Goal: Task Accomplishment & Management: Use online tool/utility

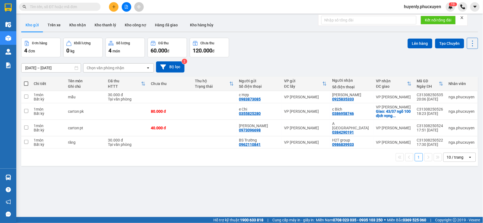
click at [18, 171] on main "ver 1.8.138 Kho gửi Trên xe Kho nhận Kho thanh lý Kho công nợ Hàng đã giao Kho …" at bounding box center [241, 108] width 483 height 217
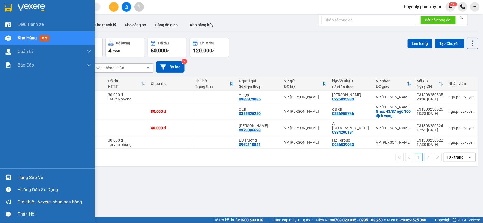
click at [10, 175] on div at bounding box center [9, 178] width 10 height 10
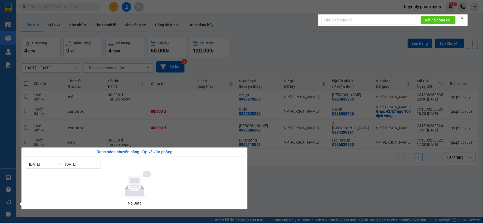
click at [272, 178] on section "Kết quả tìm kiếm ( 0 ) Bộ lọc Gửi 3 ngày gần nhất No Data huyenly.phucxuyen 1 9…" at bounding box center [241, 111] width 483 height 223
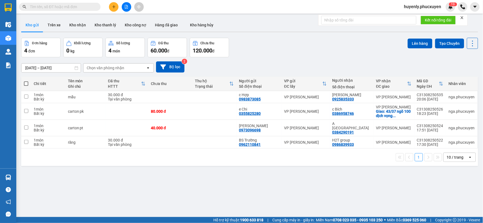
click at [114, 8] on icon "plus" at bounding box center [114, 7] width 4 height 4
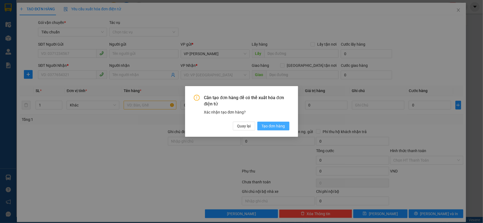
click at [284, 123] on button "Tạo đơn hàng" at bounding box center [273, 126] width 32 height 9
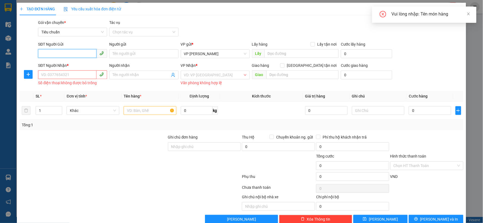
click at [72, 53] on input "SĐT Người Gửi" at bounding box center [67, 53] width 58 height 9
click at [68, 53] on input "SĐT Người Gửi" at bounding box center [67, 53] width 58 height 9
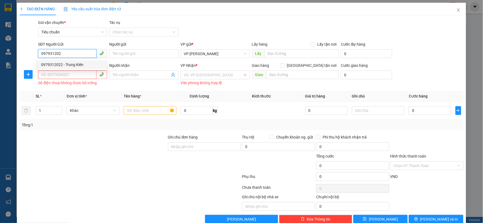
click at [85, 62] on div "0979312022 - Trung Kiên" at bounding box center [72, 65] width 62 height 6
type input "0979312022"
type input "Trung Kiên"
type input "0979312022"
click at [78, 77] on input "SĐT Người Nhận *" at bounding box center [67, 74] width 58 height 9
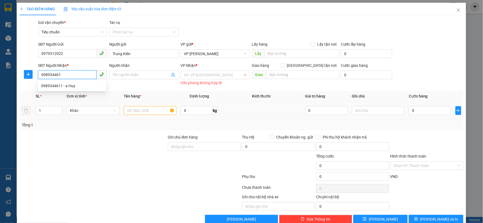
type input "0989344611"
click at [88, 85] on div "0989344611 - a Huy" at bounding box center [72, 86] width 62 height 6
type input "a Huy"
checkbox input "true"
type input "23 Duy Tân, [GEOGRAPHIC_DATA], [GEOGRAPHIC_DATA], [GEOGRAPHIC_DATA], [GEOGRAPHI…"
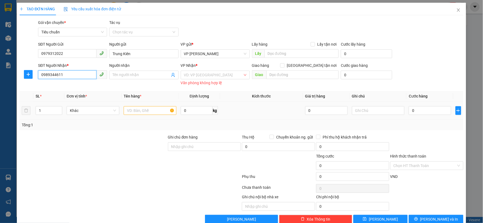
type input "30.000"
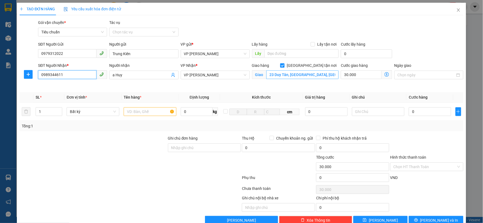
type input "0989344611"
click at [291, 77] on input "23 Duy Tân, [GEOGRAPHIC_DATA], [GEOGRAPHIC_DATA], [GEOGRAPHIC_DATA], [GEOGRAPHI…" at bounding box center [302, 74] width 73 height 9
click at [384, 73] on icon "dollar-circle" at bounding box center [386, 74] width 4 height 4
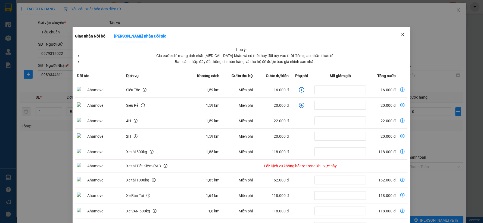
click at [406, 35] on span "Close" at bounding box center [402, 34] width 15 height 15
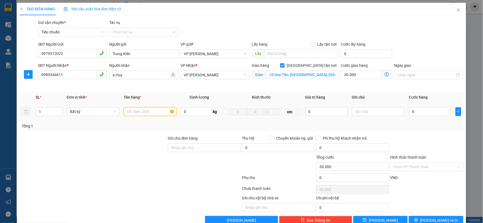
click at [131, 115] on input "text" at bounding box center [150, 111] width 53 height 9
type input "xốp"
click at [425, 110] on input "0" at bounding box center [430, 111] width 42 height 9
type input "4"
type input "30.004"
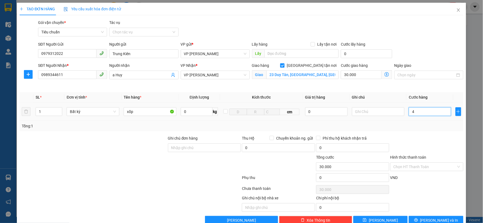
type input "30.004"
type input "40"
type input "30.040"
type input "40.000"
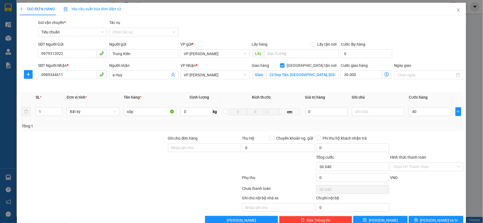
type input "70.000"
click at [403, 133] on div "Transit Pickup Surcharge Ids Transit Deliver Surcharge Ids Transit Deliver Surc…" at bounding box center [242, 122] width 444 height 205
click at [403, 166] on input "Hình thức thanh toán" at bounding box center [424, 167] width 63 height 8
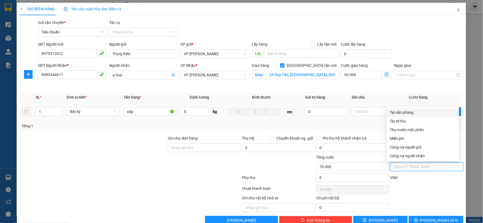
drag, startPoint x: 411, startPoint y: 112, endPoint x: 411, endPoint y: 104, distance: 7.9
click at [411, 110] on div "Tại văn phòng" at bounding box center [423, 112] width 66 height 6
type input "0"
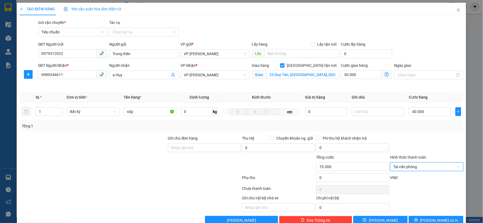
scroll to position [12, 0]
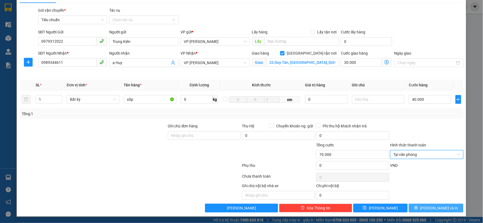
click at [438, 212] on button "[PERSON_NAME] và In" at bounding box center [436, 208] width 55 height 9
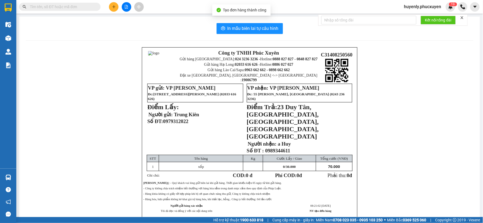
click at [243, 19] on div "In mẫu biên lai tự cấu hình Công ty TNHH Phúc Xuyên Gửi hàng [GEOGRAPHIC_DATA]:…" at bounding box center [249, 131] width 460 height 229
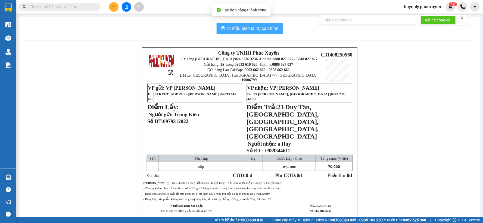
click at [242, 28] on span "In mẫu biên lai tự cấu hình" at bounding box center [252, 28] width 51 height 7
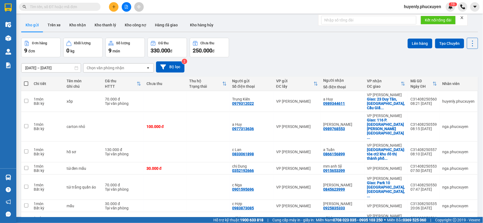
click at [277, 46] on div "Đơn hàng 9 đơn Khối lượng 0 kg Số lượng 9 món Đã thu 330.000 đ Chưa thu 250.000…" at bounding box center [249, 48] width 457 height 20
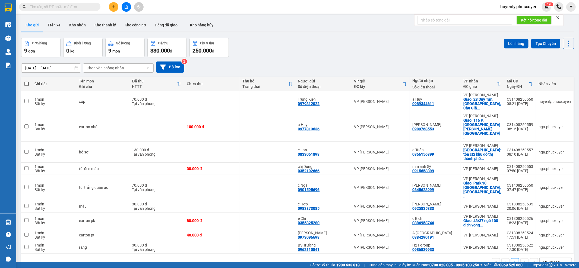
click at [87, 5] on input "text" at bounding box center [62, 7] width 64 height 6
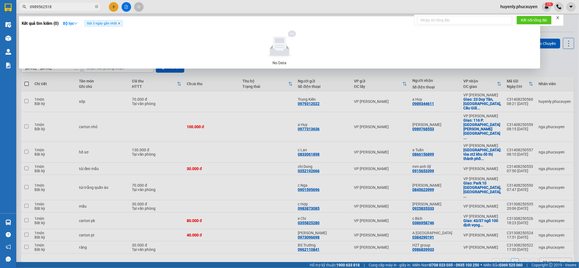
type input "0989562518"
click at [120, 24] on icon "close" at bounding box center [119, 24] width 2 height 2
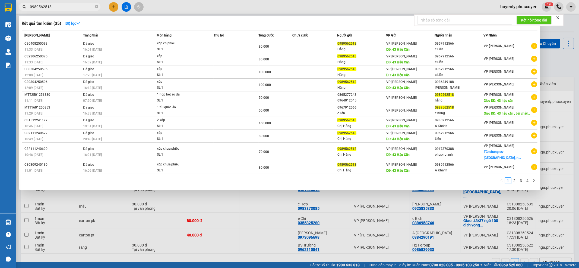
click at [482, 61] on div at bounding box center [289, 134] width 579 height 268
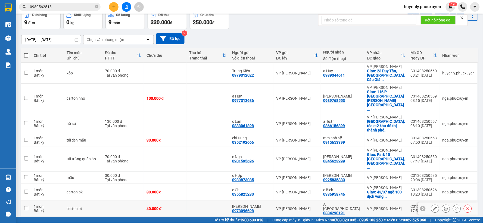
scroll to position [42, 0]
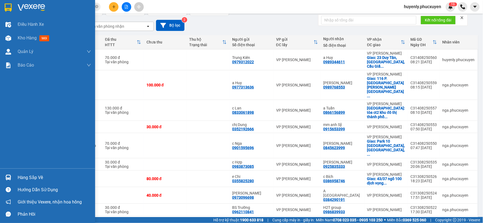
click at [15, 175] on div "Hàng sắp về" at bounding box center [47, 177] width 95 height 12
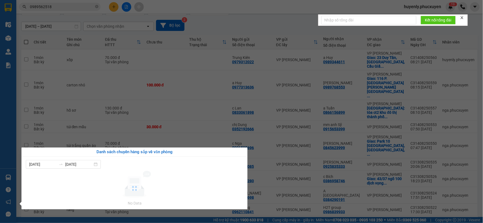
click at [244, 27] on section "Kết quả tìm kiếm ( 35 ) Bộ lọc Mã ĐH Trạng thái Món hàng Thu hộ Tổng cước Chưa …" at bounding box center [241, 111] width 483 height 223
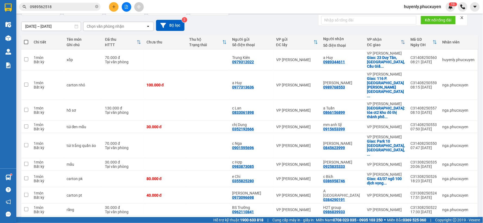
click at [463, 18] on icon "close" at bounding box center [462, 18] width 4 height 4
click at [333, 10] on div "Kết quả tìm kiếm ( 35 ) Bộ lọc Mã ĐH Trạng thái Món hàng Thu hộ Tổng cước Chưa …" at bounding box center [241, 7] width 483 height 14
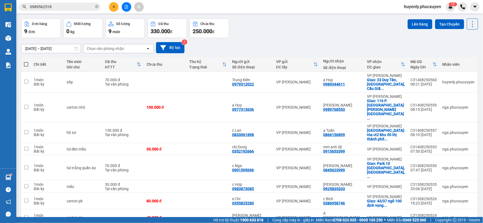
scroll to position [0, 0]
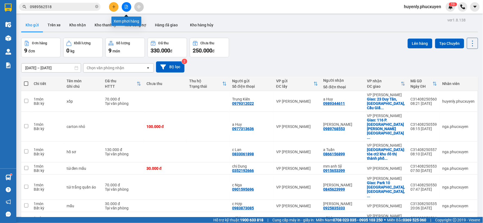
click at [123, 7] on button at bounding box center [127, 7] width 10 height 10
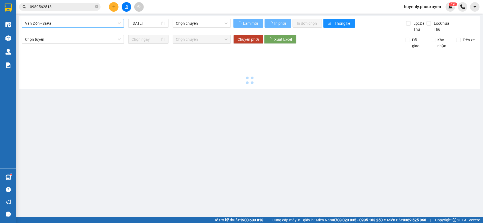
click at [95, 23] on span "Vân Đồn - SaPa" at bounding box center [73, 23] width 96 height 8
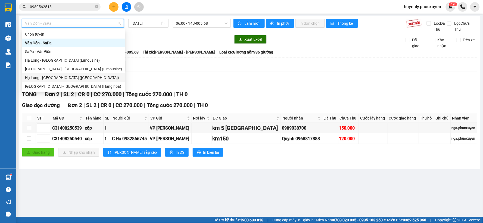
click at [161, 69] on div "Xem theo VP gửi Xem theo VP nhận Thống kê" at bounding box center [249, 66] width 455 height 11
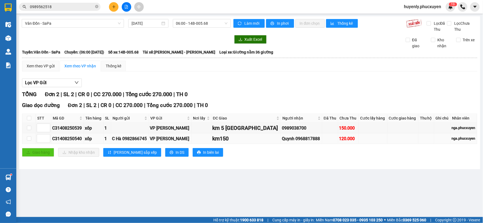
click at [281, 143] on td "Quynh 0968817888" at bounding box center [301, 138] width 41 height 11
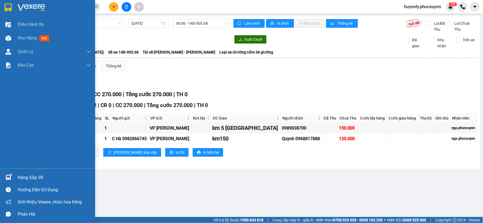
click at [10, 173] on div at bounding box center [9, 178] width 10 height 10
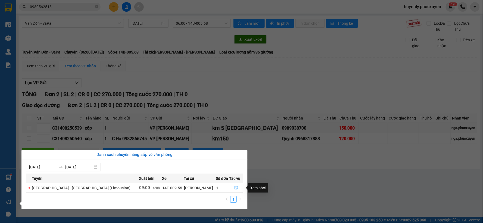
click at [235, 188] on icon "file-done" at bounding box center [236, 188] width 4 height 4
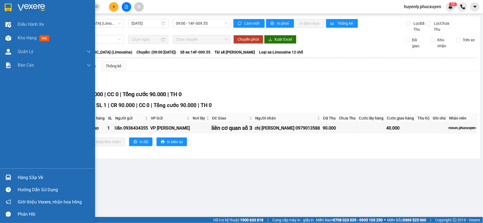
click at [8, 177] on img at bounding box center [8, 178] width 6 height 6
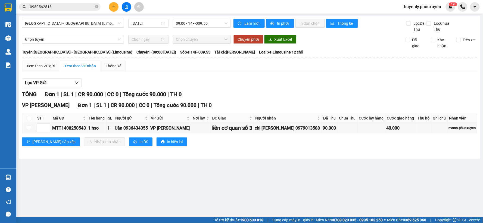
click at [327, 156] on section "Kết quả tìm kiếm ( 35 ) Bộ lọc Mã ĐH Trạng thái Món hàng Thu hộ Tổng cước Chưa …" at bounding box center [241, 111] width 483 height 223
click at [116, 7] on button at bounding box center [114, 7] width 10 height 10
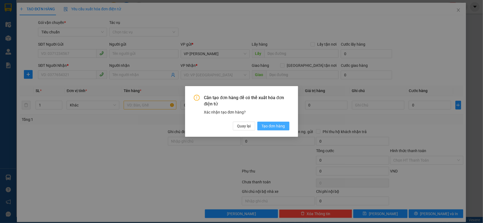
click at [280, 127] on span "Tạo đơn hàng" at bounding box center [273, 126] width 23 height 6
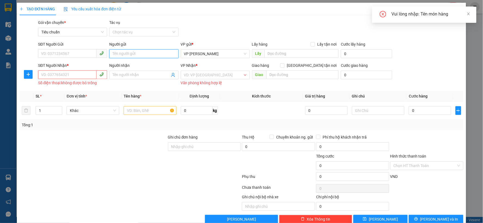
click at [139, 51] on input "Người gửi" at bounding box center [143, 53] width 69 height 9
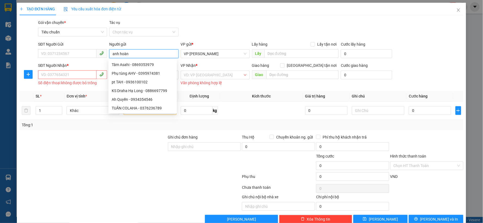
type input "anh hoàng"
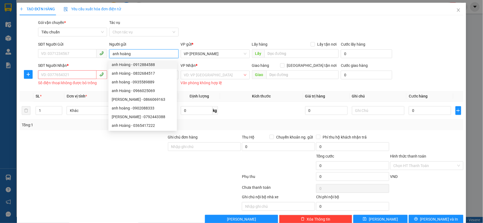
drag, startPoint x: 140, startPoint y: 66, endPoint x: 161, endPoint y: 71, distance: 22.0
click at [140, 67] on div "anh Hoàng - 0912884588" at bounding box center [143, 65] width 62 height 6
type input "0912884588"
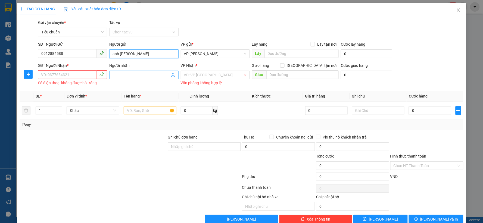
type input "anh [PERSON_NAME]"
click at [172, 75] on icon "user-add" at bounding box center [173, 75] width 4 height 4
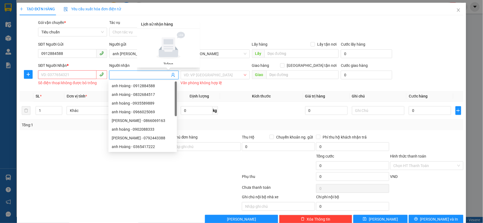
click at [369, 17] on div "TẠO ĐƠN HÀNG Yêu cầu xuất hóa đơn điện tử Transit Pickup Surcharge Ids Transit …" at bounding box center [242, 113] width 444 height 221
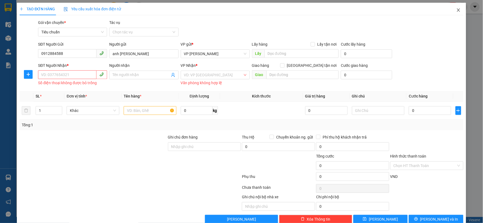
click at [457, 11] on span "Close" at bounding box center [458, 10] width 15 height 15
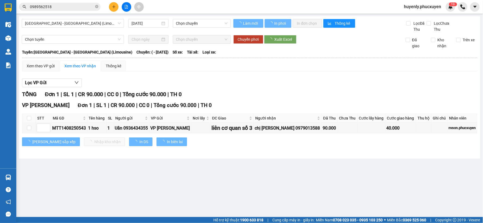
click at [117, 5] on button at bounding box center [114, 7] width 10 height 10
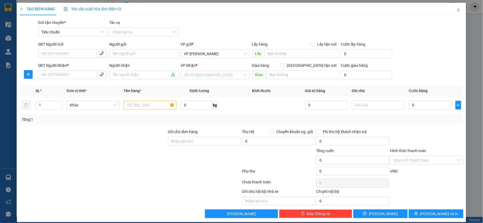
drag, startPoint x: 74, startPoint y: 43, endPoint x: 76, endPoint y: 32, distance: 11.1
click at [73, 43] on div "Transit Pickup Surcharge Ids Transit Deliver Surcharge Ids Transit Deliver Surc…" at bounding box center [242, 119] width 444 height 199
click at [71, 50] on input "SĐT Người Gửi" at bounding box center [67, 53] width 58 height 9
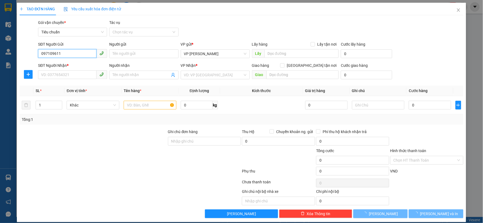
type input "0971096118"
click at [72, 57] on input "0971096118" at bounding box center [67, 53] width 58 height 9
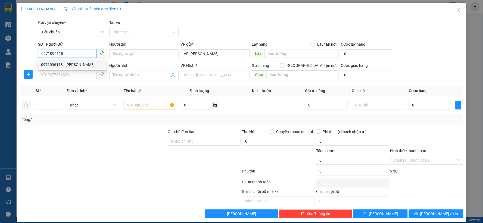
drag, startPoint x: 75, startPoint y: 55, endPoint x: 73, endPoint y: 60, distance: 6.3
click at [75, 55] on input "0971096118" at bounding box center [67, 53] width 58 height 9
drag, startPoint x: 72, startPoint y: 65, endPoint x: 72, endPoint y: 74, distance: 9.8
click at [72, 65] on div "0971096118 - [PERSON_NAME]" at bounding box center [72, 65] width 62 height 6
type input "[PERSON_NAME]"
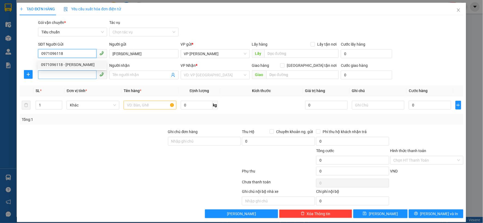
type input "0971096118"
click at [72, 78] on input "SĐT Người Nhận *" at bounding box center [67, 74] width 58 height 9
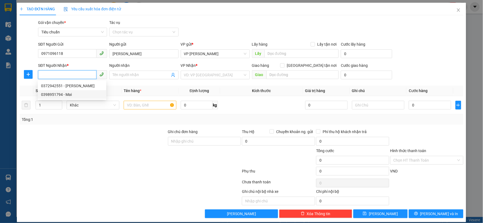
click at [71, 93] on div "0398951794 - Mai" at bounding box center [72, 95] width 62 height 6
type input "0398951794"
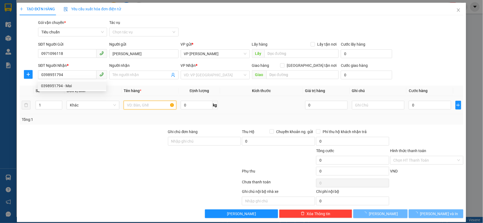
click at [140, 108] on input "text" at bounding box center [150, 105] width 53 height 9
type input "Mai"
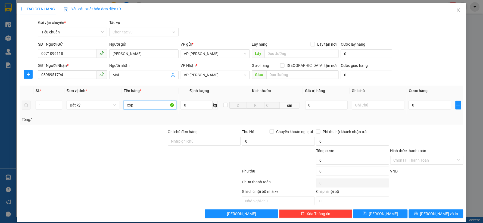
type input "xốp"
type input "5"
type input "50"
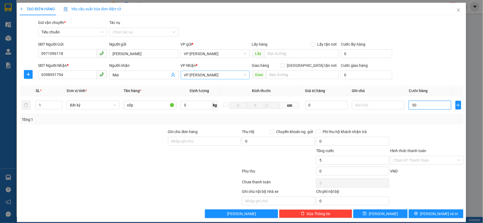
type input "50"
type input "50.000"
click at [408, 135] on div at bounding box center [427, 138] width 74 height 19
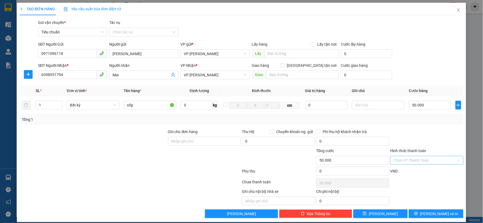
click at [409, 162] on input "Hình thức thanh toán" at bounding box center [424, 160] width 63 height 8
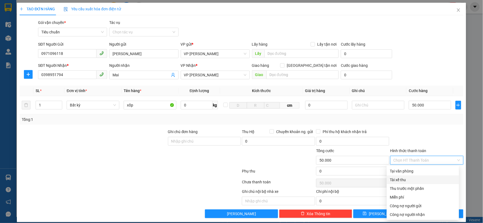
click at [408, 173] on div "Tại văn phòng" at bounding box center [423, 171] width 66 height 6
type input "0"
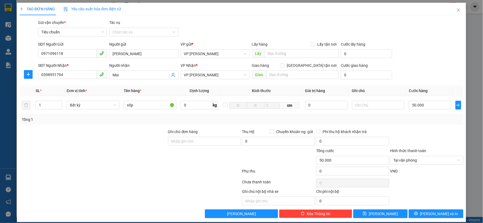
click at [413, 121] on div "Tổng: 1" at bounding box center [241, 120] width 439 height 6
drag, startPoint x: 428, startPoint y: 209, endPoint x: 422, endPoint y: 211, distance: 6.9
click at [428, 209] on div "Transit Pickup Surcharge Ids Transit Deliver Surcharge Ids Transit Deliver Surc…" at bounding box center [242, 119] width 444 height 199
click at [422, 211] on button "[PERSON_NAME] và In" at bounding box center [436, 213] width 55 height 9
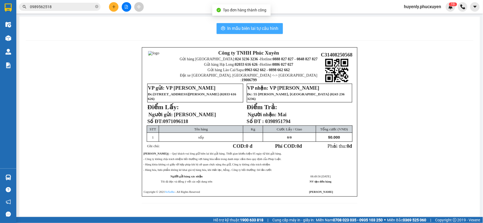
click at [240, 29] on span "In mẫu biên lai tự cấu hình" at bounding box center [252, 28] width 51 height 7
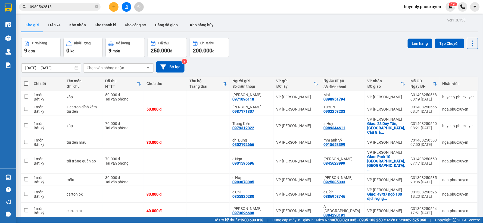
click at [129, 9] on button at bounding box center [127, 7] width 10 height 10
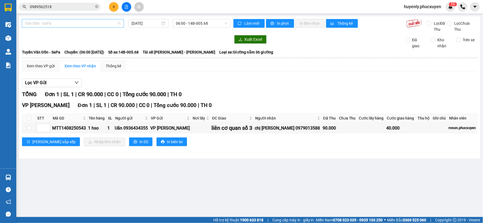
click at [67, 27] on span "Vân Đồn - SaPa" at bounding box center [73, 23] width 96 height 8
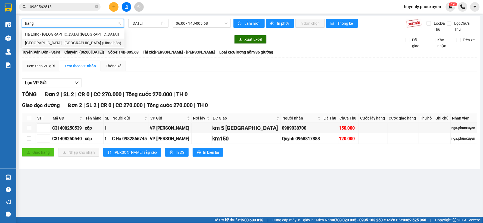
drag, startPoint x: 55, startPoint y: 42, endPoint x: 45, endPoint y: 55, distance: 16.2
click at [45, 56] on body "Kết quả tìm kiếm ( 35 ) Bộ lọc Mã ĐH Trạng thái Món hàng Thu hộ Tổng cước Chưa …" at bounding box center [241, 111] width 483 height 223
type input "hàng"
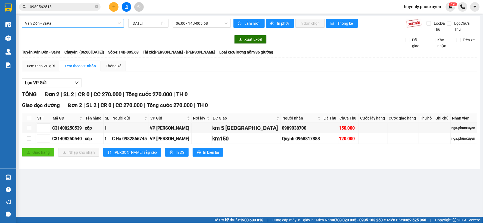
drag, startPoint x: 63, startPoint y: 48, endPoint x: 66, endPoint y: 46, distance: 3.4
click at [63, 48] on body "Kết quả tìm kiếm ( 35 ) Bộ lọc Mã ĐH Trạng thái Món hàng Thu hộ Tổng cước Chưa …" at bounding box center [241, 111] width 483 height 223
click at [66, 46] on div "Xuất Excel Đã giao Kho nhận Trên xe" at bounding box center [250, 42] width 456 height 14
click at [75, 23] on span "Vân Đồn - SaPa" at bounding box center [73, 23] width 96 height 8
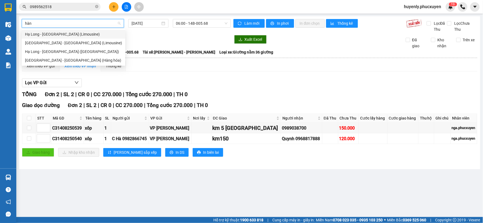
type input "hàng"
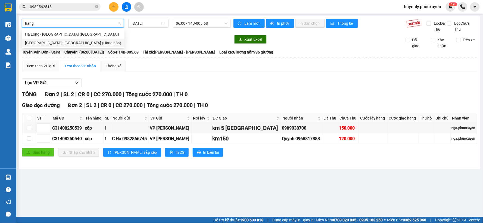
click at [57, 41] on div "[GEOGRAPHIC_DATA] - [GEOGRAPHIC_DATA] (Hàng hóa)" at bounding box center [73, 43] width 96 height 6
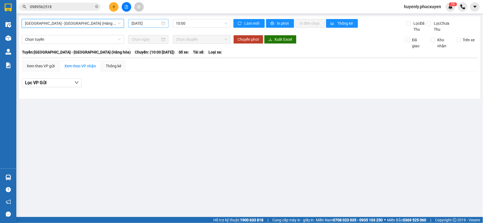
click at [137, 24] on input "[DATE]" at bounding box center [145, 23] width 29 height 6
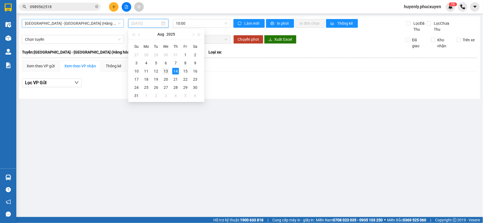
click at [167, 71] on div "13" at bounding box center [165, 71] width 7 height 7
type input "[DATE]"
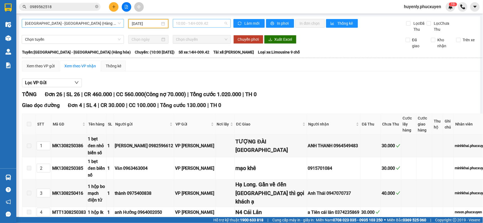
click at [208, 22] on span "10:00 - 14H-009.42" at bounding box center [201, 23] width 51 height 8
click at [204, 49] on div "16:00 - 14H-009.60" at bounding box center [195, 52] width 42 height 6
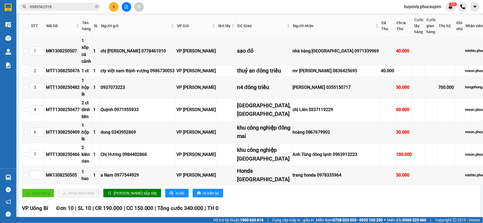
scroll to position [121, 0]
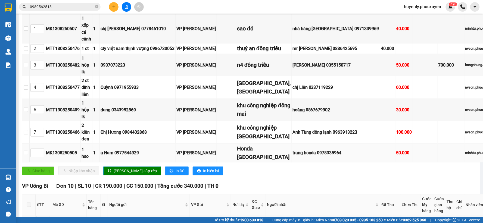
click at [80, 156] on div "MK1308250505" at bounding box center [63, 152] width 34 height 7
copy div "MK1308250505"
click at [59, 7] on input "0989562518" at bounding box center [62, 7] width 64 height 6
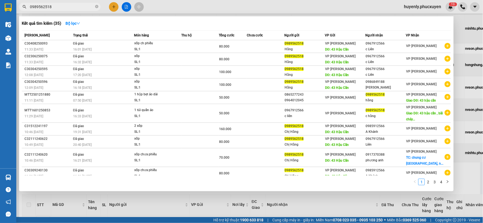
click at [59, 7] on input "0989562518" at bounding box center [62, 7] width 64 height 6
paste input "MK1308250505"
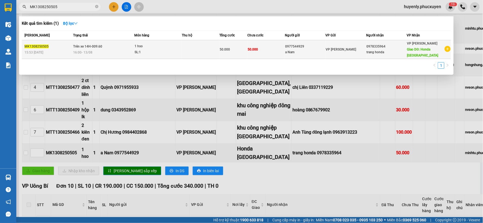
type input "MK1308250505"
click at [243, 48] on div "50.000" at bounding box center [234, 49] width 28 height 6
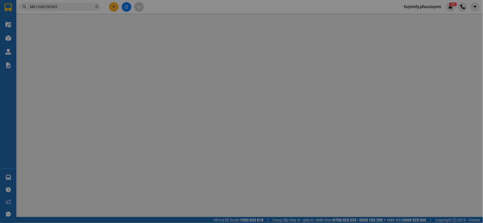
type input "0977544929"
type input "a Nam"
type input "0978335964"
type input "trang honda"
type input "Honda [GEOGRAPHIC_DATA]"
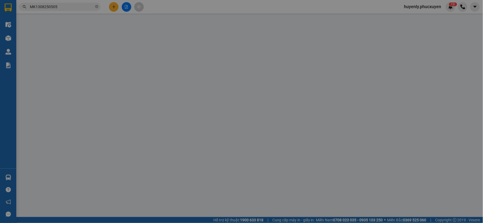
type input "50.000"
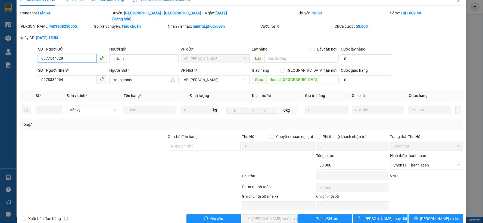
scroll to position [14, 0]
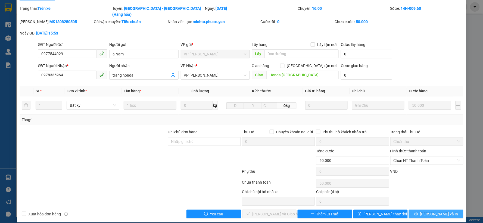
click at [420, 210] on button "[PERSON_NAME] và In" at bounding box center [436, 214] width 55 height 9
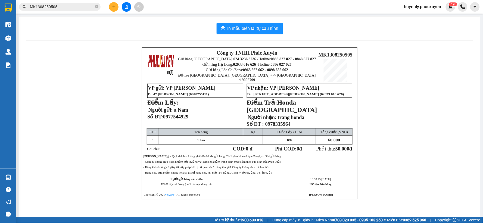
click at [83, 7] on input "MK1308250505" at bounding box center [62, 7] width 64 height 6
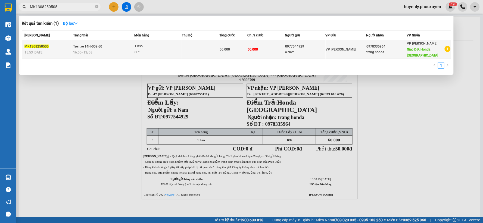
click at [265, 49] on td "50.000" at bounding box center [265, 49] width 37 height 19
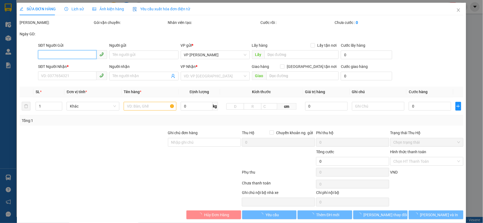
type input "0977544929"
type input "a Nam"
type input "0978335964"
type input "trang honda"
type input "Honda [GEOGRAPHIC_DATA]"
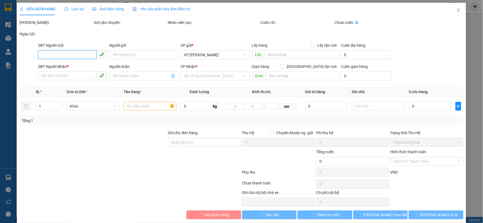
type input "50.000"
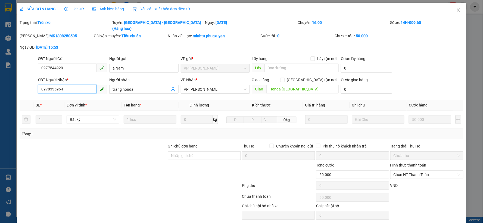
click at [87, 86] on input "0978335964" at bounding box center [67, 89] width 58 height 9
paste input "389028988"
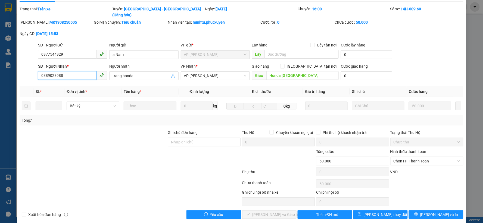
scroll to position [14, 0]
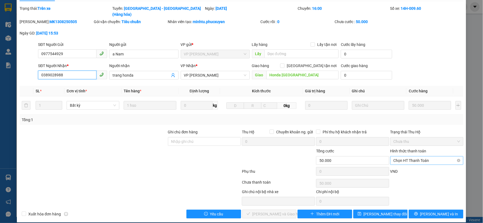
click at [414, 156] on span "Chọn HT Thanh Toán" at bounding box center [426, 160] width 67 height 8
type input "0389028988"
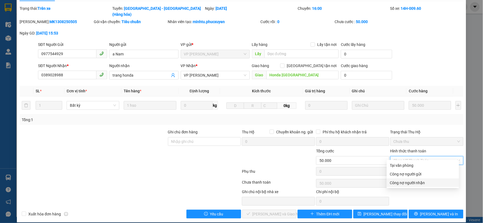
click at [405, 180] on div "Công nợ người nhận" at bounding box center [423, 183] width 66 height 6
type input "0"
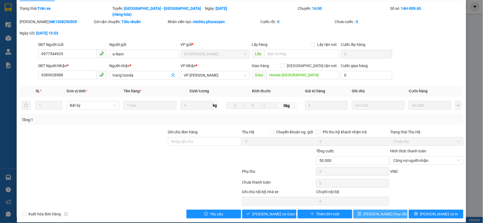
click at [370, 211] on span "[PERSON_NAME] thay đổi" at bounding box center [385, 214] width 43 height 6
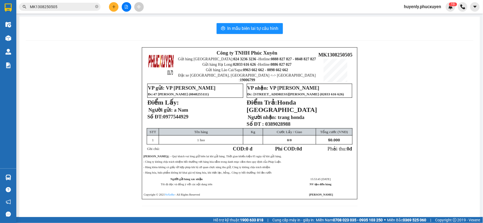
click at [124, 9] on button at bounding box center [127, 7] width 10 height 10
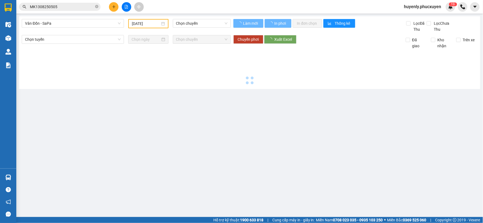
click at [69, 28] on div "Vân Đồn - SaPa [DATE] Chọn chuyến" at bounding box center [126, 25] width 209 height 13
type input "[DATE]"
click at [72, 22] on span "Vân Đồn - SaPa" at bounding box center [73, 23] width 96 height 8
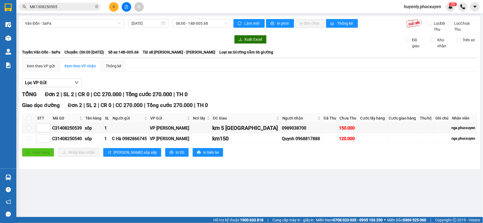
click at [227, 218] on span "Hỗ trợ kỹ thuật: 1900 633 818" at bounding box center [238, 220] width 50 height 6
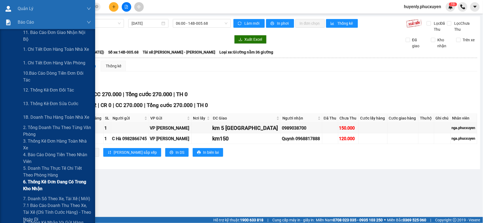
scroll to position [90, 0]
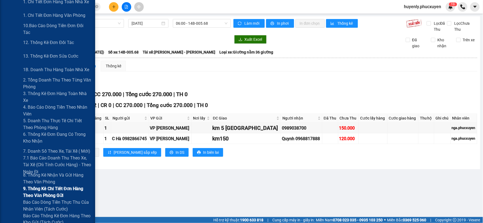
click at [38, 193] on span "9. Thống kê chi tiết đơn hàng theo văn phòng gửi" at bounding box center [57, 192] width 68 height 14
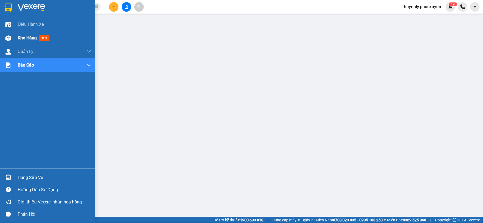
click at [19, 39] on span "Kho hàng" at bounding box center [27, 37] width 19 height 5
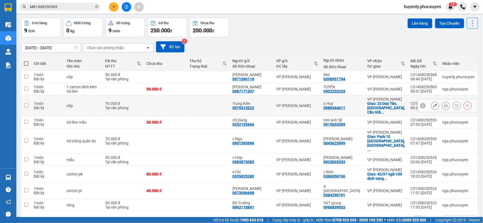
scroll to position [28, 0]
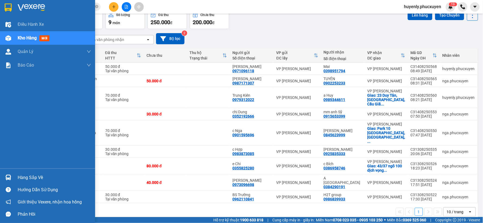
click at [10, 175] on img at bounding box center [8, 178] width 6 height 6
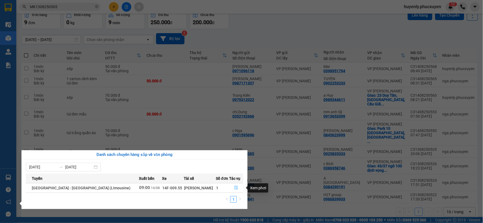
click at [235, 188] on icon "file-done" at bounding box center [236, 188] width 4 height 4
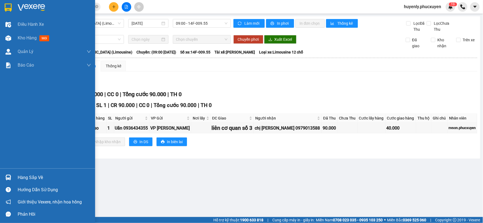
click at [13, 178] on div "Hàng sắp về" at bounding box center [47, 177] width 95 height 12
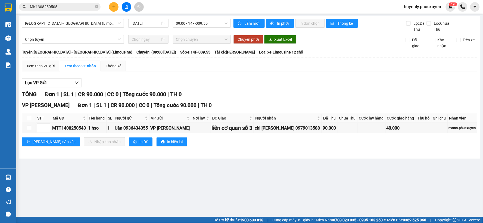
click at [305, 151] on section "Kết quả tìm kiếm ( 1 ) Bộ lọc Mã ĐH Trạng thái Món hàng Thu hộ Tổng cước Chưa c…" at bounding box center [241, 111] width 483 height 223
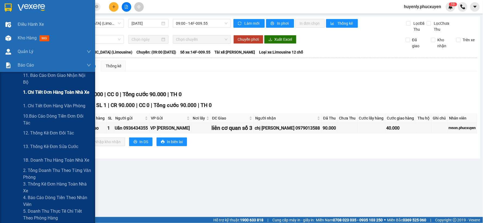
click at [49, 95] on span "1. Chi tiết đơn hàng toàn nhà xe" at bounding box center [56, 92] width 67 height 7
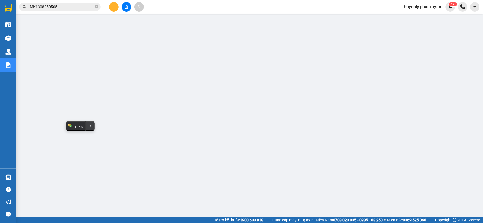
click at [89, 126] on button at bounding box center [90, 126] width 9 height 10
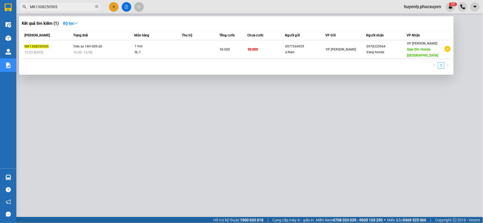
click at [46, 7] on input "MK1308250505" at bounding box center [62, 7] width 64 height 6
paste input "TT1308250361"
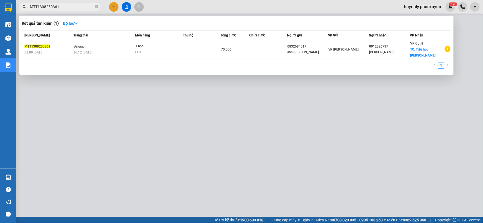
click at [208, 148] on div at bounding box center [241, 111] width 483 height 223
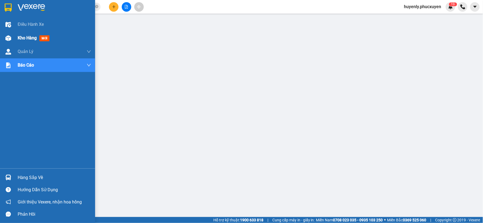
click at [10, 32] on div "Kho hàng mới" at bounding box center [47, 38] width 95 height 14
click at [11, 33] on div at bounding box center [9, 38] width 10 height 10
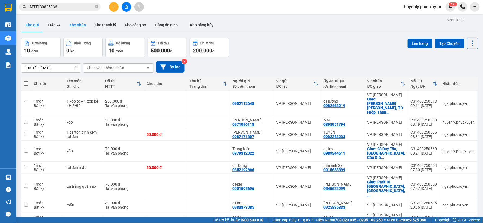
click at [78, 25] on button "Kho nhận" at bounding box center [77, 24] width 25 height 13
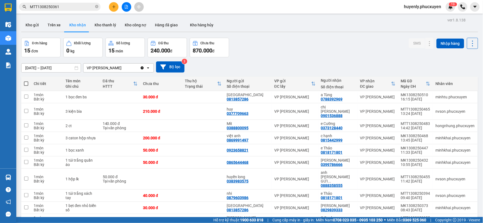
click at [82, 6] on input "MTT1308250361" at bounding box center [62, 7] width 64 height 6
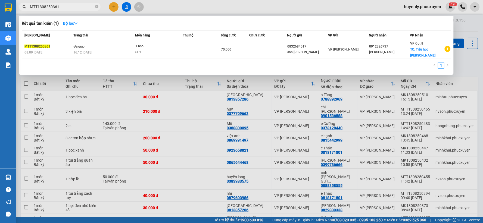
click at [82, 6] on input "MTT1308250361" at bounding box center [62, 7] width 64 height 6
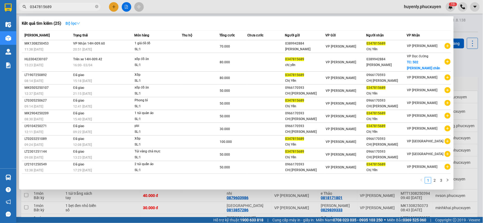
type input "0347815689"
click at [75, 24] on strong "Bộ lọc" at bounding box center [72, 23] width 15 height 4
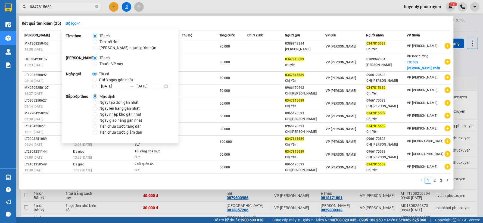
click at [104, 79] on span "Gửi 3 ngày gần nhất" at bounding box center [116, 80] width 39 height 6
click at [97, 79] on input "Gửi 3 ngày gần nhất" at bounding box center [94, 80] width 4 height 4
radio input "true"
radio input "false"
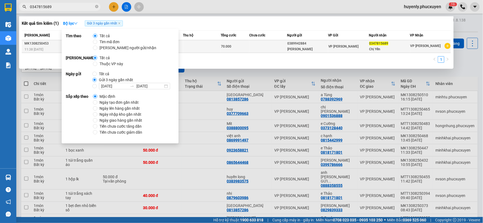
click at [288, 48] on div "[PERSON_NAME]" at bounding box center [307, 49] width 40 height 6
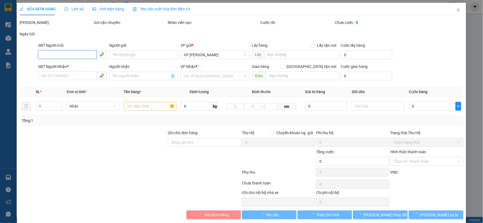
type input "0389942884"
type input "[PERSON_NAME]"
type input "0347815689"
type input "Chị Yến"
type input "70.000"
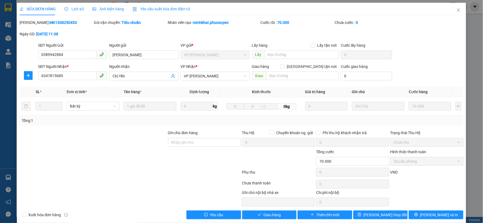
click at [73, 7] on span "Lịch sử" at bounding box center [73, 9] width 19 height 4
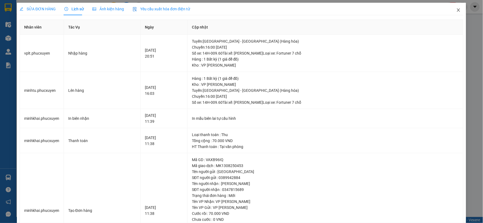
click at [456, 11] on span "Close" at bounding box center [458, 10] width 15 height 15
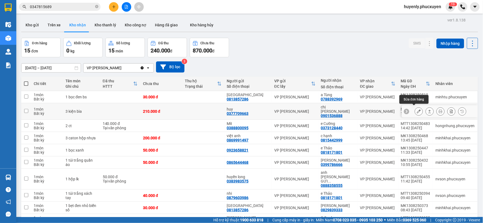
click at [428, 110] on icon at bounding box center [430, 111] width 4 height 4
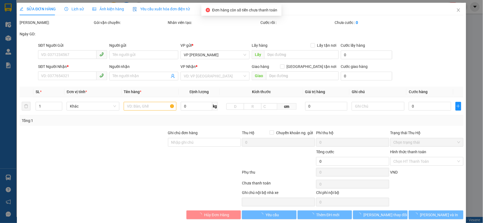
type input "0377709663"
type input "huy"
type input "0901536888"
type input "chị [PERSON_NAME]"
type input "210.000"
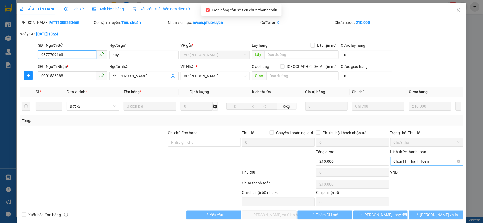
drag, startPoint x: 409, startPoint y: 162, endPoint x: 401, endPoint y: 178, distance: 17.8
click at [409, 163] on span "Chọn HT Thanh Toán" at bounding box center [426, 161] width 67 height 8
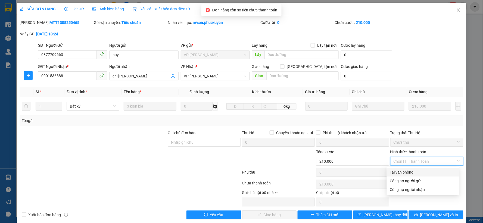
drag, startPoint x: 403, startPoint y: 174, endPoint x: 386, endPoint y: 179, distance: 18.3
click at [403, 174] on div "Tại văn phòng" at bounding box center [423, 172] width 66 height 6
type input "0"
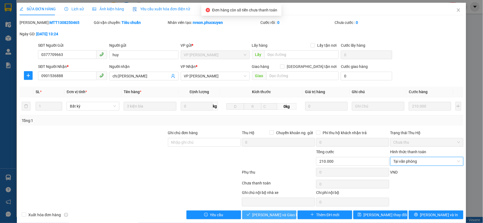
click at [275, 215] on span "[PERSON_NAME] và Giao hàng" at bounding box center [278, 215] width 52 height 6
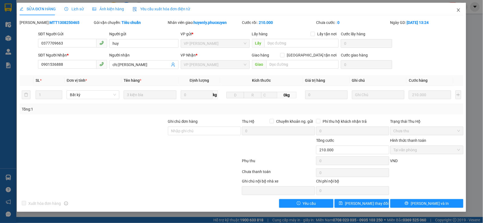
click at [458, 11] on icon "close" at bounding box center [458, 10] width 4 height 4
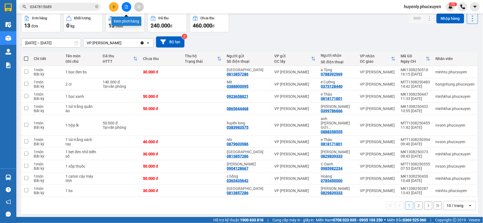
click at [124, 5] on button at bounding box center [127, 7] width 10 height 10
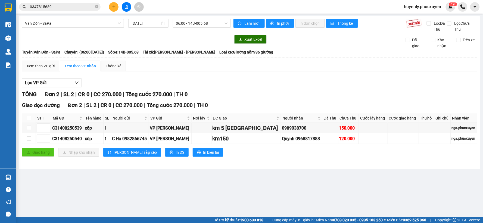
click at [264, 182] on main "Vân Đồn - SaPa [DATE] 06:00 - 14B-005.68 Làm mới In phơi In đơn chọn Thống kê L…" at bounding box center [241, 108] width 483 height 217
click at [82, 23] on span "Vân Đồn - SaPa" at bounding box center [73, 23] width 96 height 8
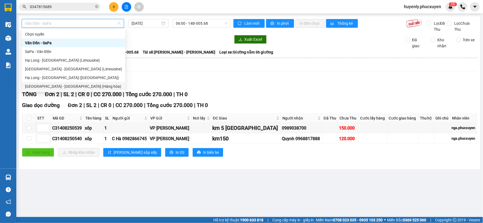
click at [60, 87] on div "[GEOGRAPHIC_DATA] - [GEOGRAPHIC_DATA] (Hàng hóa)" at bounding box center [73, 86] width 97 height 6
type input "[DATE]"
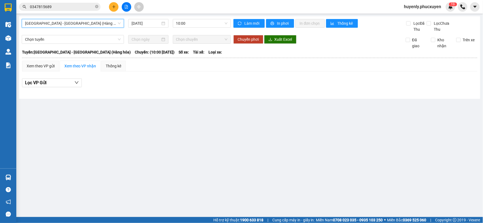
click at [108, 27] on div "[GEOGRAPHIC_DATA] - [GEOGRAPHIC_DATA] (Hàng hóa)" at bounding box center [73, 23] width 102 height 9
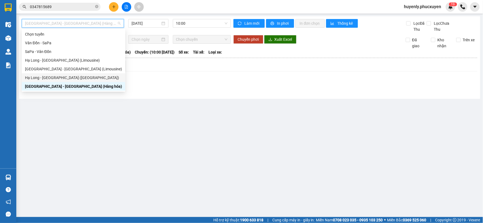
click at [67, 77] on div "Hạ Long - [GEOGRAPHIC_DATA] ([GEOGRAPHIC_DATA])" at bounding box center [73, 78] width 97 height 6
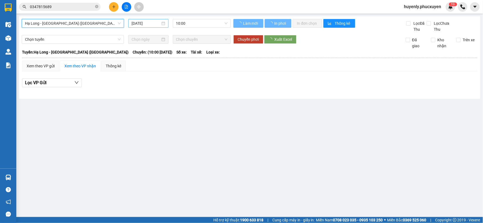
click at [142, 22] on input "[DATE]" at bounding box center [145, 23] width 29 height 6
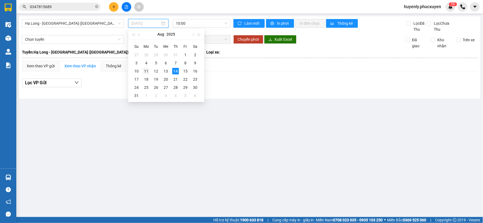
click at [145, 69] on div "11" at bounding box center [146, 71] width 7 height 7
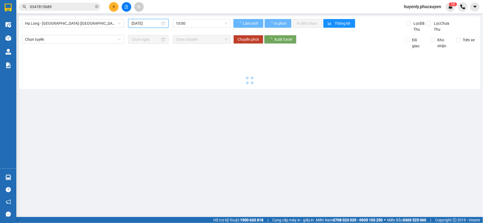
type input "[DATE]"
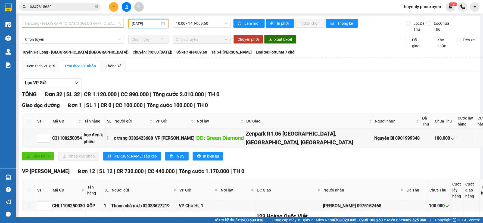
click at [67, 23] on span "Hạ Long - [GEOGRAPHIC_DATA] ([GEOGRAPHIC_DATA])" at bounding box center [73, 23] width 96 height 8
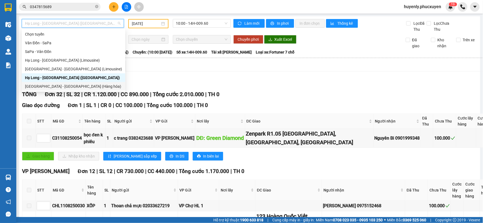
drag, startPoint x: 44, startPoint y: 85, endPoint x: 145, endPoint y: 33, distance: 112.9
click at [44, 85] on div "[GEOGRAPHIC_DATA] - [GEOGRAPHIC_DATA] (Hàng hóa)" at bounding box center [73, 86] width 97 height 6
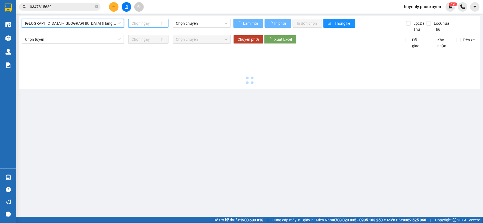
click at [139, 23] on input at bounding box center [145, 23] width 29 height 6
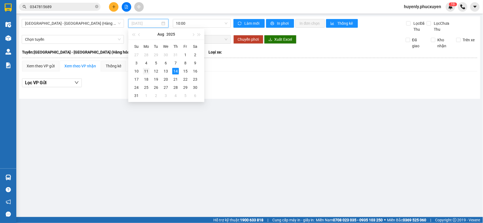
click at [143, 73] on div "11" at bounding box center [146, 71] width 7 height 7
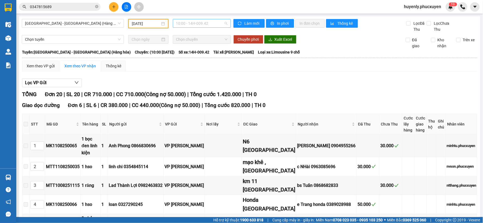
click at [211, 26] on span "10:00 - 14H-009.42" at bounding box center [201, 23] width 51 height 8
click at [210, 51] on div "16:00 - 14H-009.60" at bounding box center [195, 52] width 42 height 6
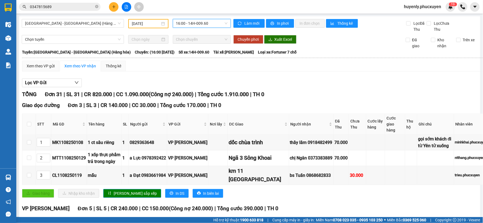
click at [140, 24] on input "[DATE]" at bounding box center [146, 24] width 28 height 6
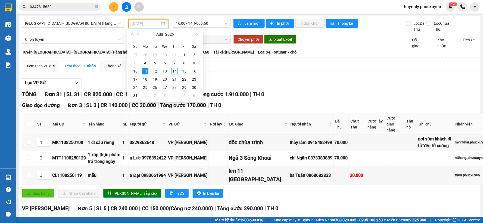
click at [155, 74] on div "12" at bounding box center [155, 71] width 7 height 7
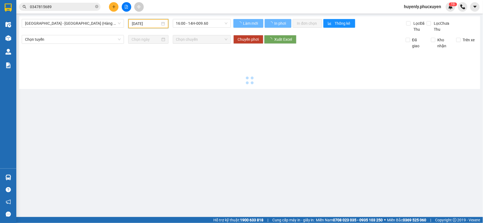
type input "[DATE]"
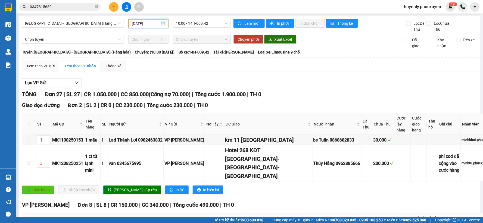
click at [191, 29] on div "[GEOGRAPHIC_DATA] - [GEOGRAPHIC_DATA] (Hàng hóa) [DATE] 10:00 - 14H-009.42" at bounding box center [126, 25] width 209 height 13
click at [199, 23] on span "10:00 - 14H-009.42" at bounding box center [201, 23] width 51 height 8
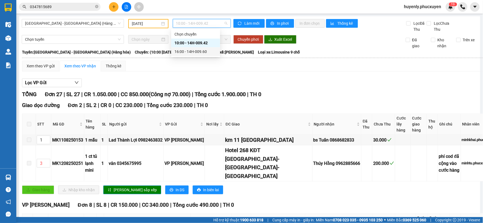
click at [208, 51] on div "16:00 - 14H-009.60" at bounding box center [195, 52] width 42 height 6
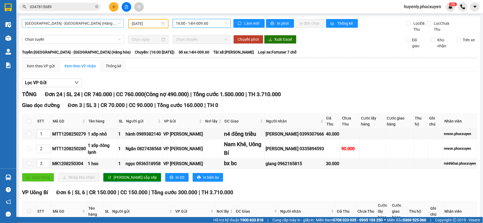
drag, startPoint x: 95, startPoint y: 26, endPoint x: 82, endPoint y: 62, distance: 38.3
click at [94, 25] on span "[GEOGRAPHIC_DATA] - [GEOGRAPHIC_DATA] (Hàng hóa)" at bounding box center [73, 23] width 96 height 8
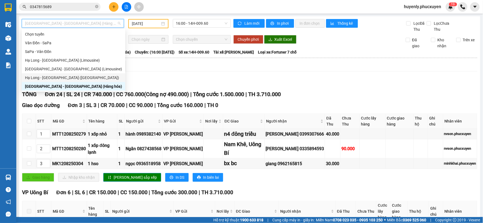
click at [75, 77] on div "Hạ Long - [GEOGRAPHIC_DATA] ([GEOGRAPHIC_DATA])" at bounding box center [73, 78] width 97 height 6
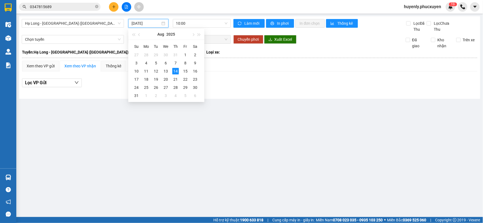
click at [139, 24] on input "[DATE]" at bounding box center [145, 23] width 29 height 6
click at [158, 73] on div "12" at bounding box center [156, 71] width 7 height 7
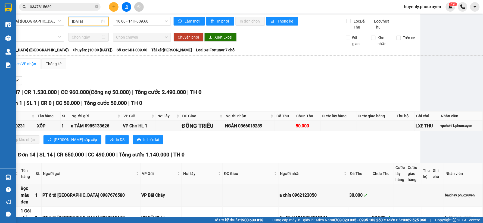
scroll to position [0, 60]
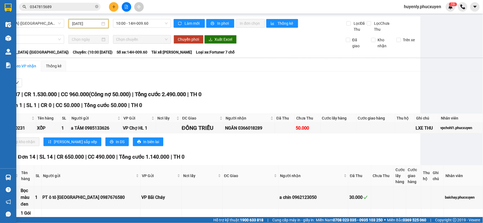
click at [84, 28] on div "Hạ Long - [GEOGRAPHIC_DATA] (Hàng hóa) [DATE] 10:00 - 14H-009.60" at bounding box center [66, 25] width 209 height 13
click at [86, 21] on input "[DATE]" at bounding box center [86, 24] width 28 height 6
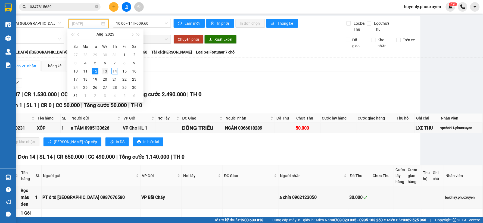
click at [105, 71] on div "13" at bounding box center [105, 71] width 7 height 7
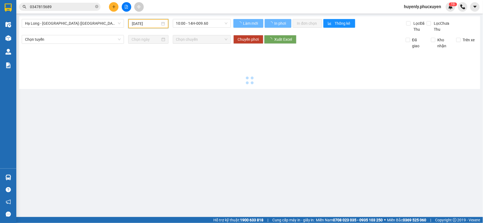
type input "[DATE]"
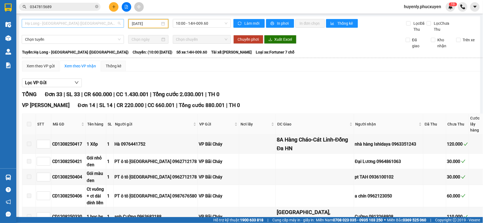
click at [87, 25] on span "Hạ Long - [GEOGRAPHIC_DATA] ([GEOGRAPHIC_DATA])" at bounding box center [73, 23] width 96 height 8
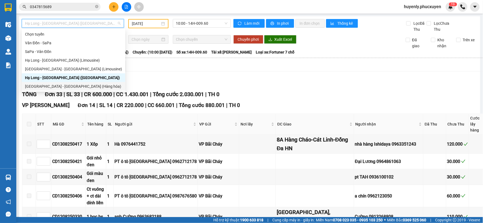
click at [75, 85] on div "[GEOGRAPHIC_DATA] - [GEOGRAPHIC_DATA] (Hàng hóa)" at bounding box center [73, 86] width 97 height 6
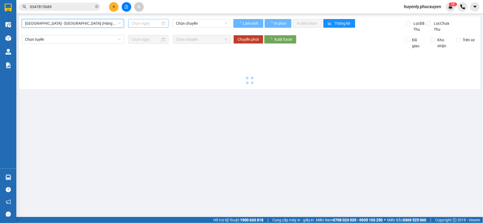
click at [131, 26] on input at bounding box center [145, 23] width 29 height 6
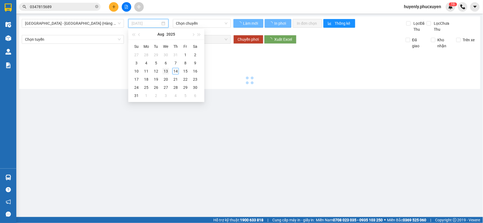
click at [167, 70] on div "13" at bounding box center [165, 71] width 7 height 7
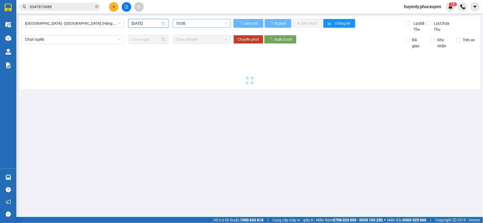
type input "[DATE]"
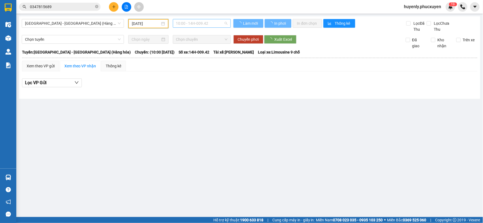
click at [211, 26] on span "10:00 - 14H-009.42" at bounding box center [201, 23] width 51 height 8
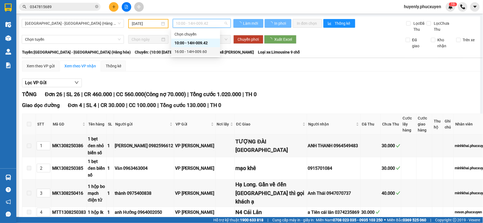
click at [194, 53] on div "16:00 - 14H-009.60" at bounding box center [195, 52] width 42 height 6
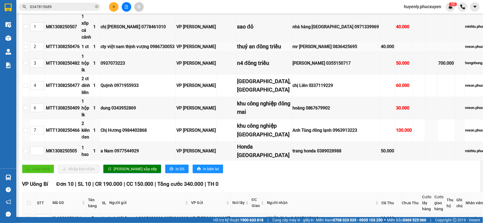
scroll to position [90, 0]
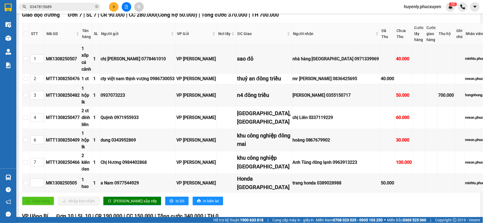
click at [118, 9] on div at bounding box center [126, 7] width 41 height 10
click at [216, 74] on td "VP [PERSON_NAME]" at bounding box center [196, 79] width 41 height 11
click at [115, 8] on icon "plus" at bounding box center [114, 7] width 4 height 4
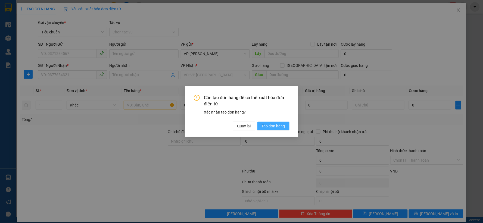
drag, startPoint x: 275, startPoint y: 125, endPoint x: 98, endPoint y: 60, distance: 188.3
click at [274, 125] on span "Tạo đơn hàng" at bounding box center [273, 126] width 23 height 6
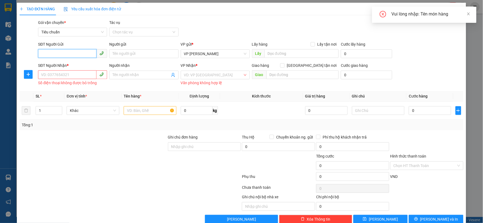
click at [86, 55] on input "SĐT Người Gửi" at bounding box center [67, 53] width 58 height 9
type input "0912533606"
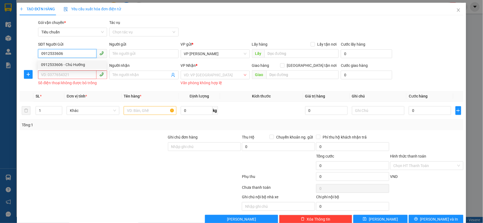
drag, startPoint x: 77, startPoint y: 62, endPoint x: 75, endPoint y: 80, distance: 18.3
click at [77, 63] on div "0912533606 - Chú Hướng" at bounding box center [72, 65] width 62 height 6
type input "Chú Hướng"
type input "0912533606"
click at [78, 77] on input "SĐT Người Nhận *" at bounding box center [67, 74] width 58 height 9
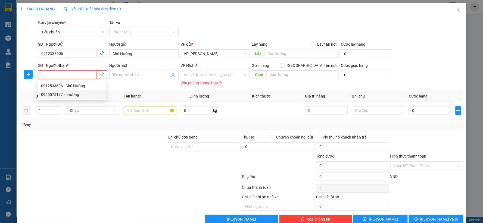
click at [78, 94] on div "0965575177 - phương" at bounding box center [72, 95] width 62 height 6
type input "0965575177"
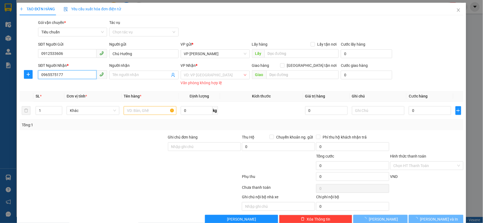
type input "phương"
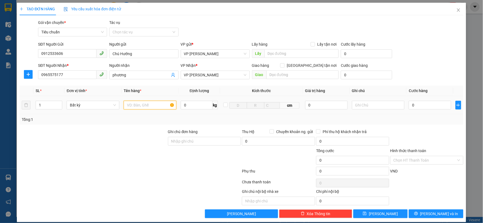
click at [137, 104] on input "text" at bounding box center [150, 105] width 53 height 9
type input "xốp"
type input "5"
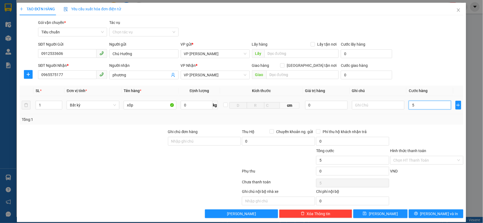
type input "50"
type input "50.000"
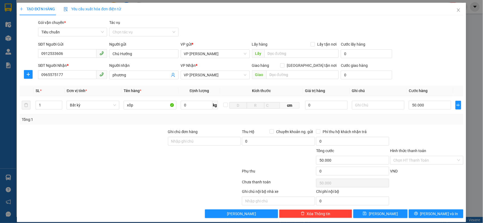
click at [421, 124] on div "Tổng: 1" at bounding box center [242, 119] width 444 height 10
click at [410, 156] on input "Hình thức thanh toán" at bounding box center [424, 160] width 63 height 8
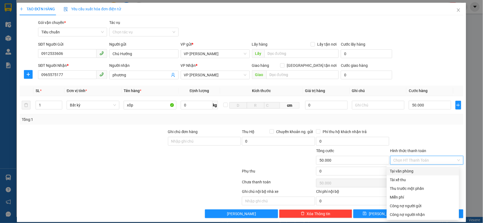
click at [400, 167] on div "Tại văn phòng" at bounding box center [423, 171] width 72 height 9
type input "0"
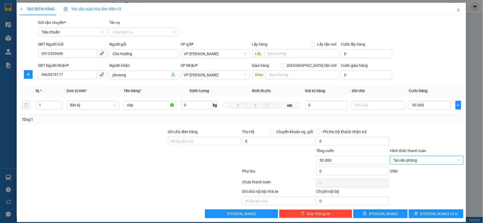
drag, startPoint x: 412, startPoint y: 139, endPoint x: 414, endPoint y: 143, distance: 3.6
click at [413, 139] on div at bounding box center [427, 138] width 74 height 19
click at [426, 210] on button "[PERSON_NAME] và In" at bounding box center [436, 213] width 55 height 9
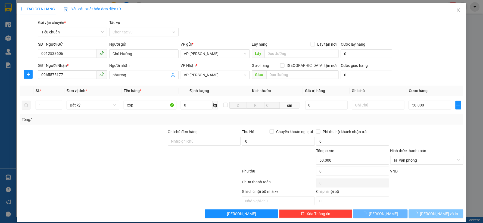
click at [426, 210] on button "[PERSON_NAME] và In" at bounding box center [436, 213] width 55 height 9
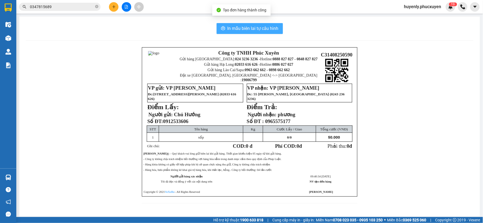
click at [242, 29] on span "In mẫu biên lai tự cấu hình" at bounding box center [252, 28] width 51 height 7
drag, startPoint x: 242, startPoint y: 29, endPoint x: 402, endPoint y: 95, distance: 173.4
click at [243, 29] on span "In mẫu biên lai tự cấu hình" at bounding box center [252, 28] width 51 height 7
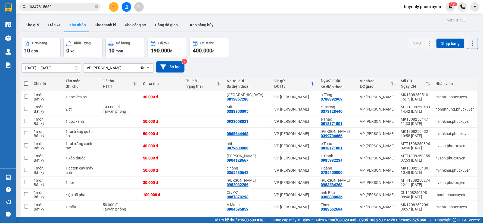
drag, startPoint x: 346, startPoint y: 46, endPoint x: 347, endPoint y: 51, distance: 4.2
click at [347, 51] on div "Đơn hàng 10 đơn Khối lượng 0 kg Số lượng 10 món Đã thu 190.000 đ Chưa thu 400.0…" at bounding box center [249, 48] width 457 height 20
click at [36, 28] on button "Kho gửi" at bounding box center [32, 24] width 22 height 13
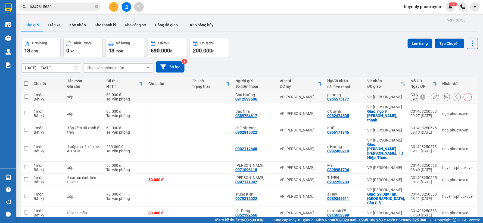
click at [444, 99] on icon at bounding box center [446, 97] width 4 height 4
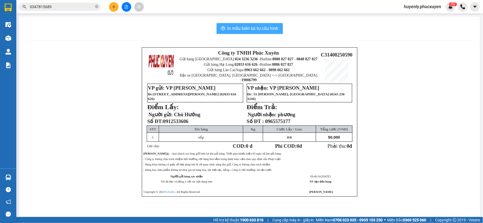
click at [244, 27] on span "In mẫu biên lai tự cấu hình" at bounding box center [252, 28] width 51 height 7
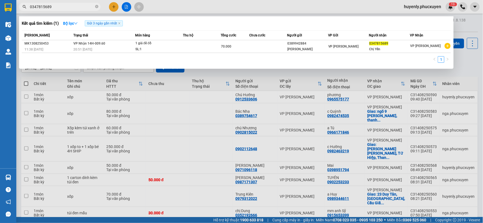
click at [69, 7] on input "0347815689" at bounding box center [62, 7] width 64 height 6
paste input "MTT1308250532"
click at [68, 7] on input "MTT1308250532" at bounding box center [62, 7] width 64 height 6
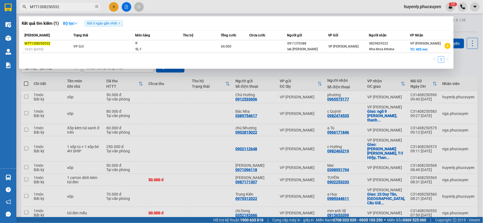
paste input "098115901"
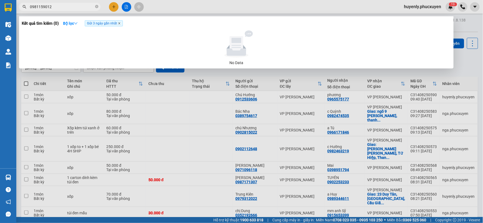
click at [120, 23] on icon "close" at bounding box center [119, 23] width 3 height 3
click at [86, 6] on input "0981159012" at bounding box center [62, 7] width 64 height 6
click at [64, 6] on input "0981159012" at bounding box center [62, 7] width 64 height 6
paste input "376384333"
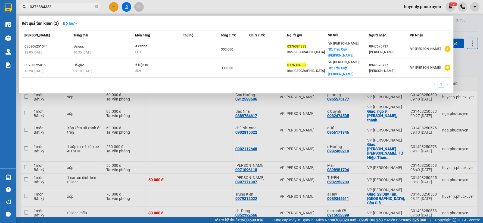
type input "0376384333"
click at [116, 4] on div at bounding box center [241, 111] width 483 height 223
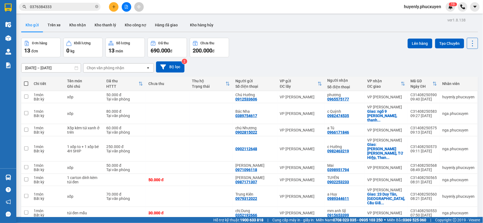
click at [116, 4] on button at bounding box center [114, 7] width 10 height 10
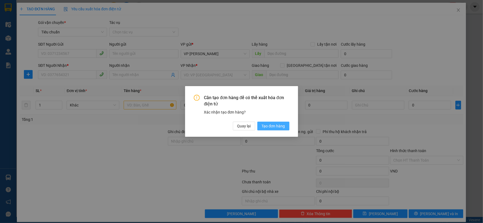
drag, startPoint x: 269, startPoint y: 126, endPoint x: 79, endPoint y: 62, distance: 200.5
click at [268, 126] on span "Tạo đơn hàng" at bounding box center [273, 126] width 23 height 6
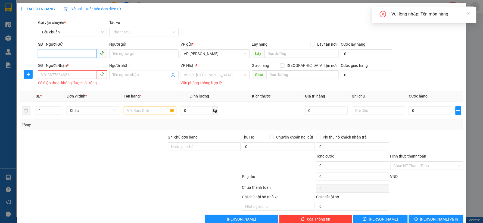
click at [62, 51] on input "SĐT Người Gửi" at bounding box center [67, 53] width 58 height 9
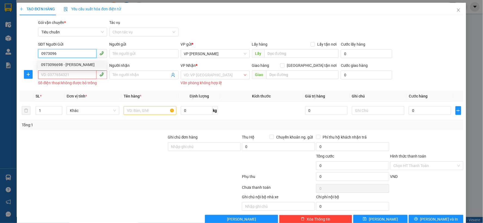
click at [61, 64] on div "0973096698 - [PERSON_NAME]" at bounding box center [72, 65] width 62 height 6
type input "0973096698"
type input "[PERSON_NAME]"
type input "0973096698"
click at [62, 74] on input "SĐT Người Nhận *" at bounding box center [67, 74] width 58 height 9
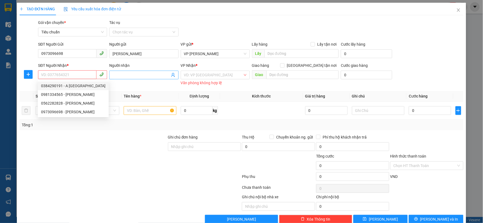
click at [171, 76] on icon "user-add" at bounding box center [173, 75] width 4 height 4
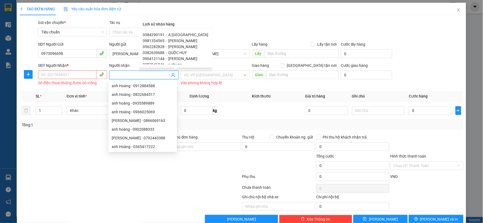
click at [253, 27] on div "Gói vận chuyển * Tiêu chuẩn Tác vụ Chọn tác vụ" at bounding box center [250, 29] width 427 height 19
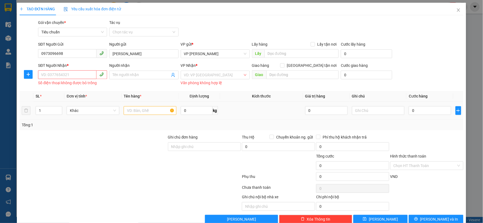
drag, startPoint x: 139, startPoint y: 101, endPoint x: 148, endPoint y: 112, distance: 14.9
click at [139, 105] on table "SL * Đơn vị tính * Tên hàng * Định lượng Kích thước Giá trị hàng Ghi chú Cước h…" at bounding box center [242, 105] width 444 height 29
click at [148, 112] on input "text" at bounding box center [150, 110] width 53 height 9
type input "hộp đen pt"
click at [80, 75] on input "SĐT Người Nhận *" at bounding box center [67, 74] width 58 height 9
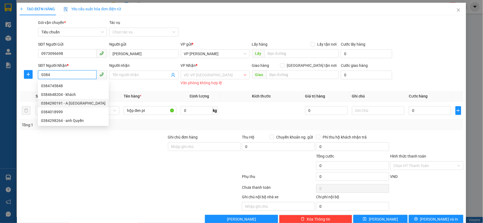
click at [67, 101] on div "0384290191 - A [GEOGRAPHIC_DATA]" at bounding box center [73, 103] width 64 height 6
type input "0384290191"
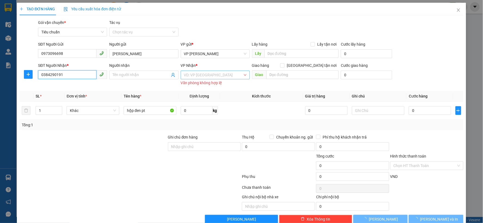
type input "A [GEOGRAPHIC_DATA]"
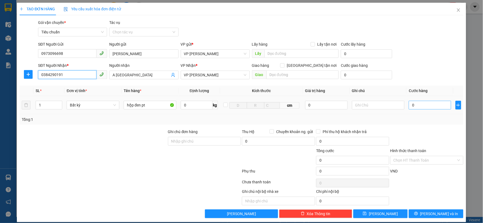
type input "0384290191"
click at [419, 105] on input "0" at bounding box center [430, 105] width 42 height 9
type input "3"
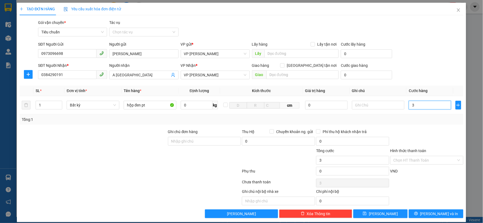
type input "30"
type input "30.000"
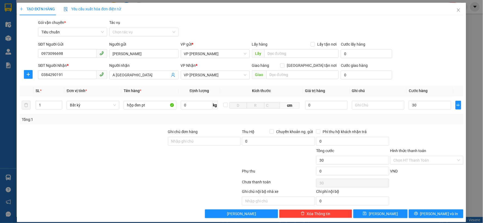
type input "30.000"
click at [437, 61] on form "SĐT Người Gửi 0973096698 Người gửi anh [PERSON_NAME] VP gửi * VP [PERSON_NAME] …" at bounding box center [242, 61] width 444 height 40
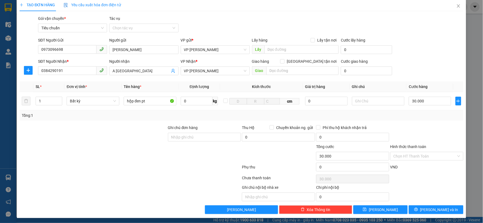
scroll to position [6, 0]
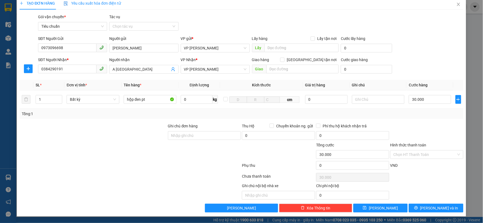
click at [420, 202] on div "Transit Pickup Surcharge Ids Transit Deliver Surcharge Ids Transit Deliver Surc…" at bounding box center [242, 113] width 444 height 199
drag, startPoint x: 418, startPoint y: 206, endPoint x: 416, endPoint y: 198, distance: 7.6
click at [419, 206] on button "[PERSON_NAME] và In" at bounding box center [436, 208] width 55 height 9
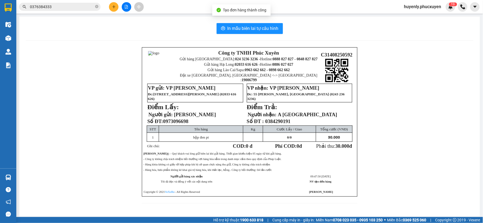
click at [252, 39] on div "In mẫu biên lai tự cấu hình Công ty TNHH Phúc Xuyên Gửi hàng [GEOGRAPHIC_DATA]:…" at bounding box center [249, 117] width 460 height 200
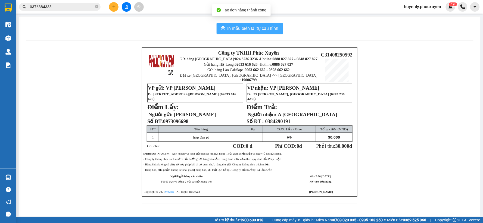
click at [249, 31] on span "In mẫu biên lai tự cấu hình" at bounding box center [252, 28] width 51 height 7
click at [250, 30] on span "In mẫu biên lai tự cấu hình" at bounding box center [252, 28] width 51 height 7
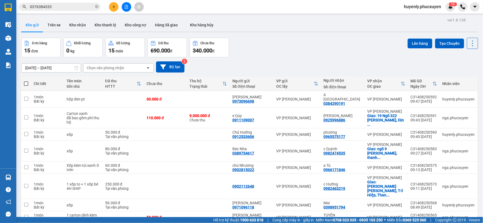
click at [129, 8] on button at bounding box center [127, 7] width 10 height 10
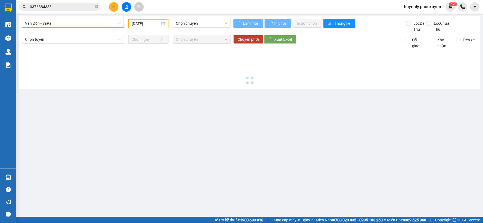
click at [87, 24] on span "Vân Đồn - SaPa" at bounding box center [73, 23] width 96 height 8
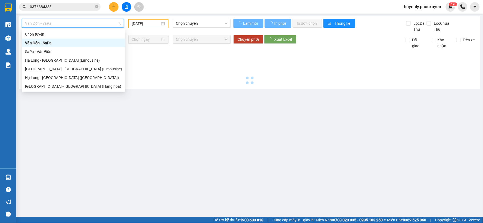
type input "[DATE]"
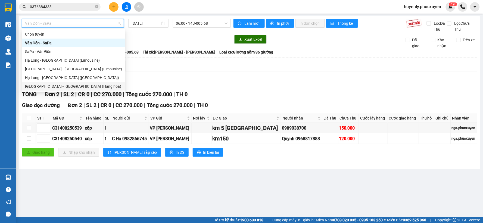
click at [59, 84] on div "[GEOGRAPHIC_DATA] - [GEOGRAPHIC_DATA] (Hàng hóa)" at bounding box center [73, 86] width 97 height 6
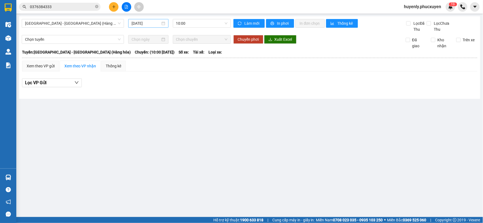
click at [140, 20] on div "[DATE]" at bounding box center [148, 23] width 40 height 9
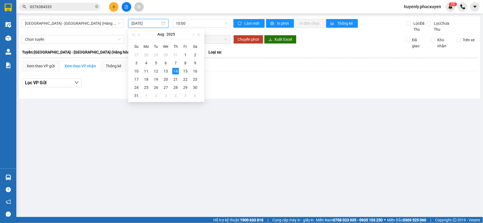
click at [138, 23] on input "[DATE]" at bounding box center [145, 23] width 29 height 6
click at [147, 71] on div "11" at bounding box center [146, 71] width 7 height 7
type input "[DATE]"
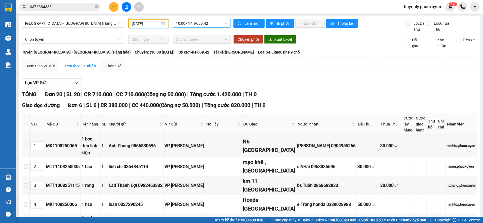
click at [186, 20] on span "10:00 - 14H-009.42" at bounding box center [201, 23] width 51 height 8
click at [185, 52] on div "16:00 - 14H-009.60" at bounding box center [195, 52] width 42 height 6
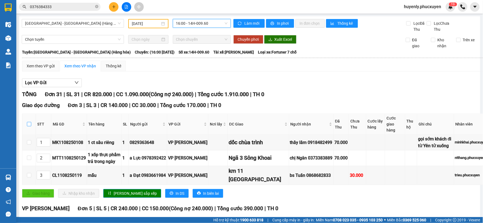
click at [29, 122] on input "checkbox" at bounding box center [29, 124] width 4 height 4
checkbox input "true"
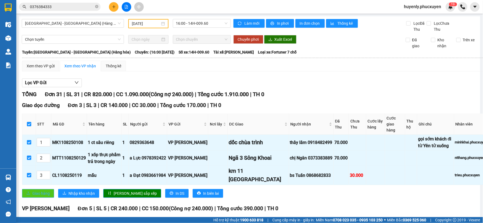
click at [41, 196] on span "Giao hàng" at bounding box center [40, 193] width 17 height 6
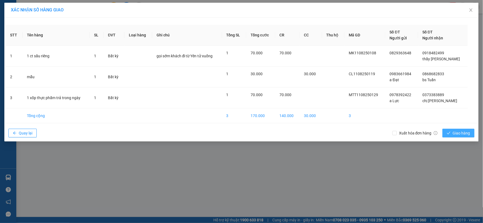
click at [455, 132] on span "Giao hàng" at bounding box center [461, 133] width 17 height 6
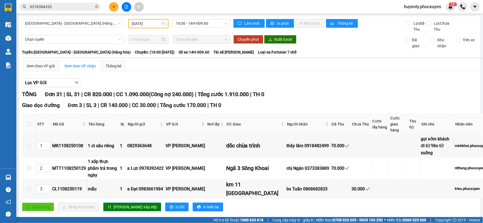
drag, startPoint x: 145, startPoint y: 23, endPoint x: 148, endPoint y: 26, distance: 4.6
click at [145, 23] on input "[DATE]" at bounding box center [146, 24] width 28 height 6
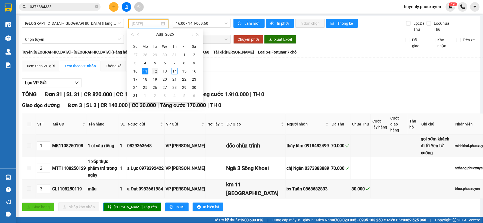
click at [154, 73] on div "12" at bounding box center [155, 71] width 7 height 7
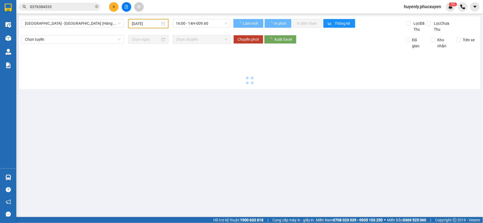
type input "[DATE]"
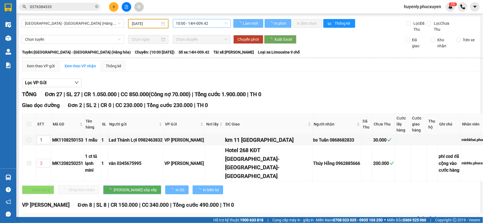
click at [197, 22] on span "10:00 - 14H-009.42" at bounding box center [201, 23] width 51 height 8
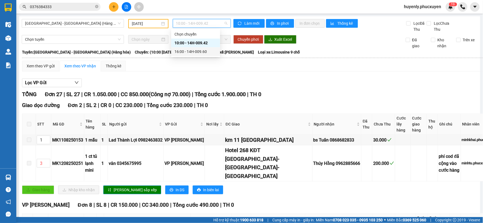
click at [197, 52] on div "16:00 - 14H-009.60" at bounding box center [195, 52] width 42 height 6
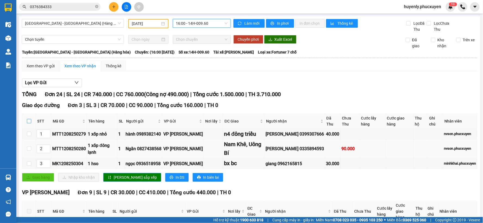
drag, startPoint x: 28, startPoint y: 121, endPoint x: 47, endPoint y: 158, distance: 41.1
click at [28, 121] on input "checkbox" at bounding box center [29, 121] width 4 height 4
checkbox input "true"
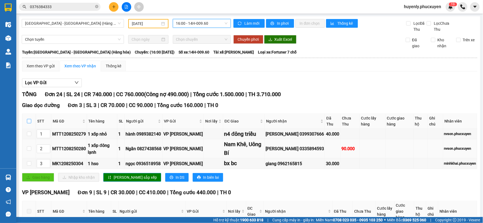
checkbox input "true"
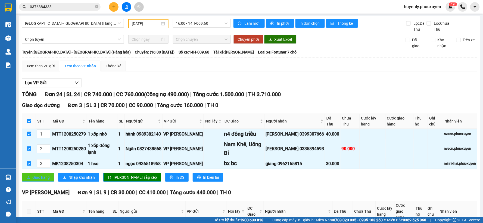
click at [43, 178] on span "Giao hàng" at bounding box center [40, 177] width 17 height 6
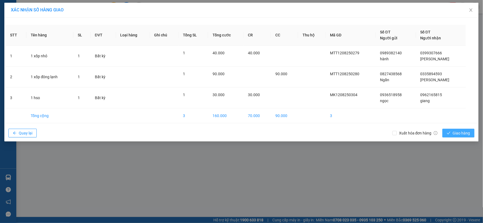
click at [464, 136] on button "Giao hàng" at bounding box center [458, 133] width 32 height 9
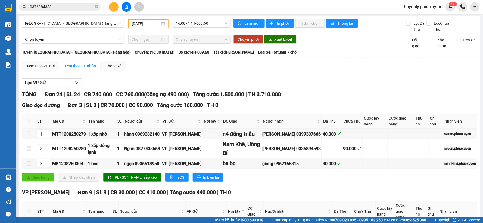
drag, startPoint x: 139, startPoint y: 21, endPoint x: 144, endPoint y: 21, distance: 5.4
click at [141, 21] on input "[DATE]" at bounding box center [146, 24] width 28 height 6
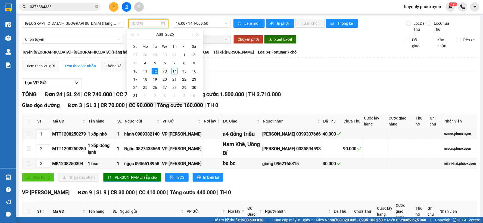
click at [164, 74] on td "13" at bounding box center [165, 71] width 10 height 8
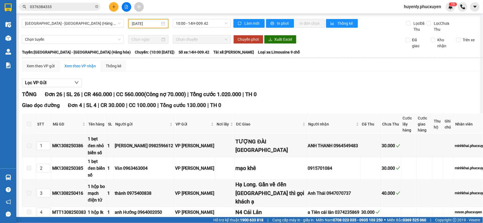
click at [137, 23] on input "[DATE]" at bounding box center [146, 24] width 28 height 6
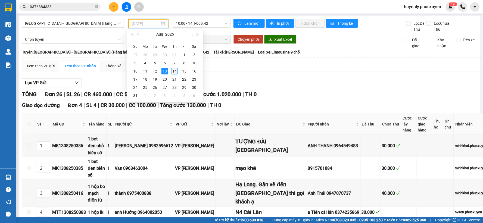
click at [175, 70] on div "14" at bounding box center [174, 71] width 7 height 7
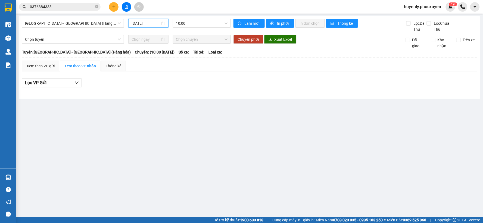
click at [147, 27] on div "[DATE]" at bounding box center [148, 23] width 40 height 9
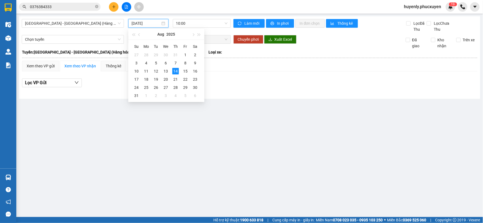
click at [147, 25] on input "[DATE]" at bounding box center [145, 23] width 29 height 6
click at [166, 73] on div "13" at bounding box center [165, 71] width 7 height 7
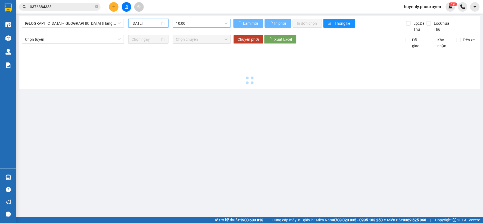
type input "[DATE]"
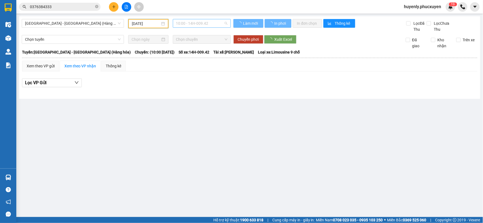
click at [196, 22] on span "10:00 - 14H-009.42" at bounding box center [201, 23] width 51 height 8
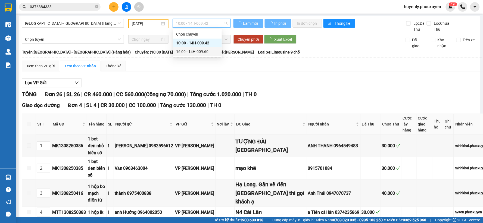
click at [213, 52] on span "Tài xế: Phạm Văn Thơ" at bounding box center [233, 52] width 40 height 6
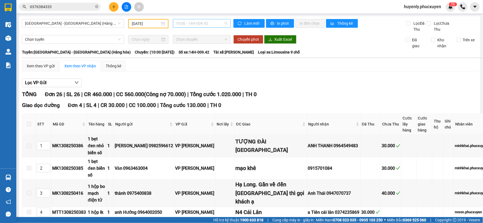
click at [202, 20] on span "10:00 - 14H-009.42" at bounding box center [201, 23] width 51 height 8
click at [203, 52] on div "16:00 - 14H-009.60" at bounding box center [195, 52] width 42 height 6
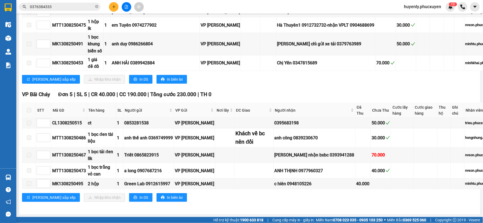
scroll to position [741, 0]
click at [74, 153] on div "MTT1308250467" at bounding box center [69, 155] width 34 height 7
copy div "MTT1308250467"
click at [88, 6] on input "0376384333" at bounding box center [62, 7] width 64 height 6
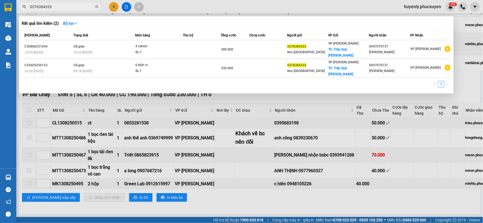
click at [88, 6] on input "0376384333" at bounding box center [62, 7] width 64 height 6
paste input "MTT1308250467"
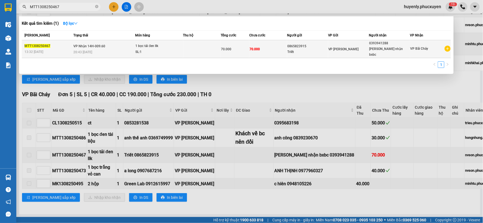
type input "MTT1308250467"
click at [272, 47] on td "70.000" at bounding box center [268, 49] width 38 height 18
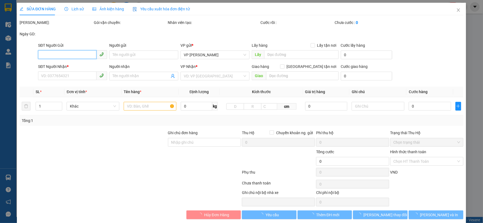
type input "0865823915"
type input "Triết"
type input "0393941288"
type input "Anh Tuấn nhận bxbc"
type input "70.000"
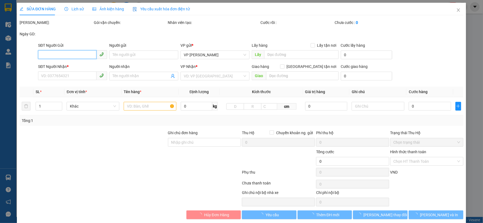
type input "70.000"
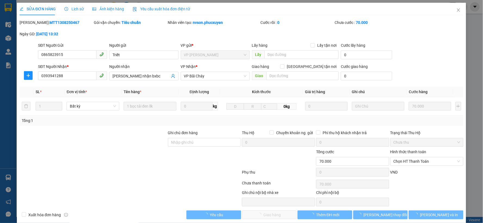
click at [74, 7] on span "Lịch sử" at bounding box center [73, 9] width 19 height 4
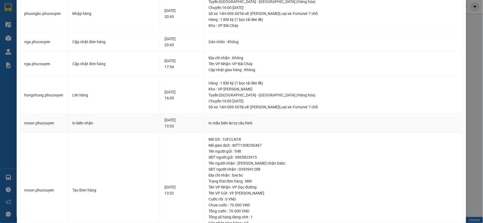
scroll to position [74, 0]
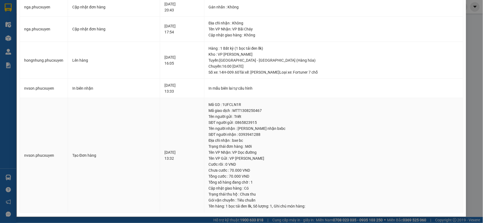
click at [259, 131] on div "SĐT người nhận : 0393941288" at bounding box center [334, 134] width 250 height 6
click at [264, 132] on div "SĐT người nhận : 0393941288" at bounding box center [334, 134] width 250 height 6
copy div "0393941288"
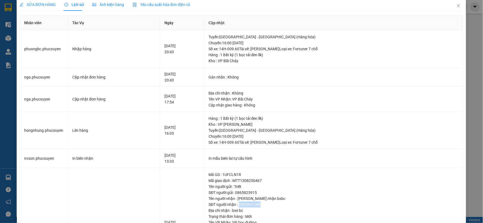
scroll to position [0, 0]
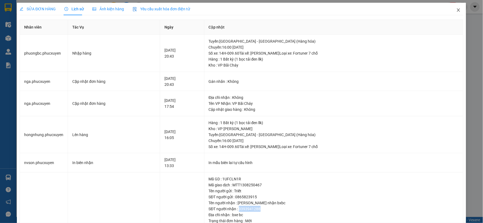
click at [455, 8] on span "Close" at bounding box center [458, 10] width 15 height 15
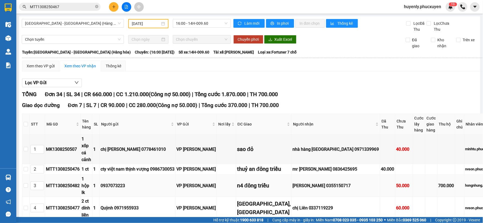
click at [61, 188] on div "MTT1308250482" at bounding box center [63, 185] width 34 height 7
copy div "MTT1308250482"
click at [73, 7] on input "MTT1308250467" at bounding box center [62, 7] width 64 height 6
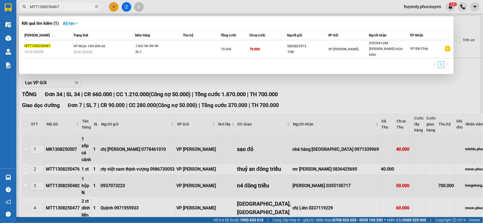
click at [73, 7] on input "MTT1308250467" at bounding box center [62, 7] width 64 height 6
paste input "82"
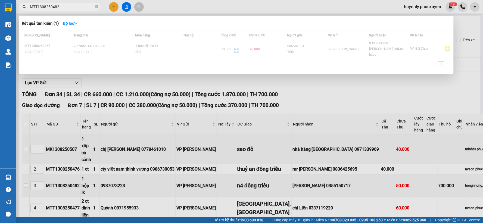
type input "MTT1308250482"
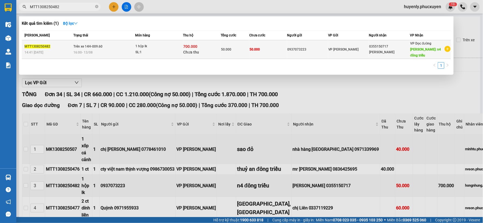
click at [261, 47] on td "50.000" at bounding box center [268, 49] width 38 height 19
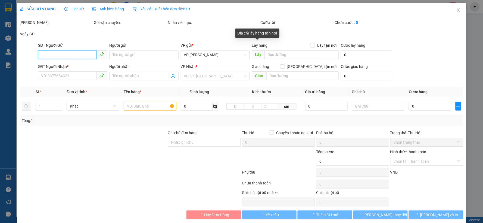
type input "0937073223"
type input "0355150717"
type input "Vũ Quang"
type input "n4 đông triều"
type input "008704060144195/ ng văn cường/ vib"
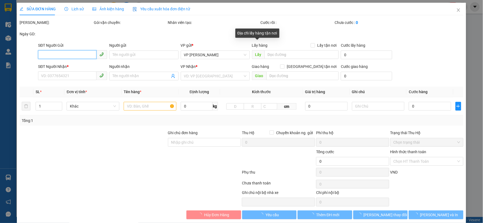
type input "50.000"
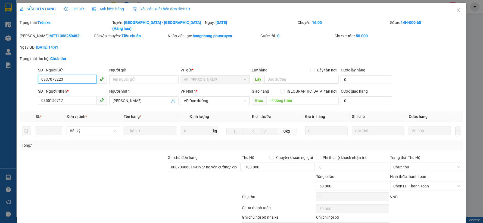
click at [91, 75] on input "0937073223" at bounding box center [67, 79] width 58 height 9
click at [456, 12] on span "Close" at bounding box center [458, 10] width 15 height 15
click at [456, 12] on div "Kết quả tìm kiếm ( 1 ) Bộ lọc Mã ĐH Trạng thái Món hàng Thu hộ Tổng cước Chưa c…" at bounding box center [241, 7] width 483 height 14
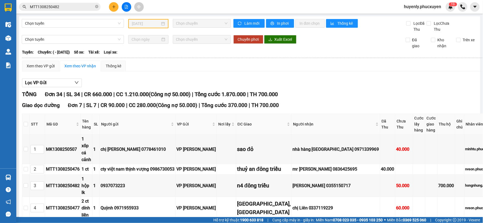
click at [114, 8] on icon "plus" at bounding box center [114, 7] width 4 height 4
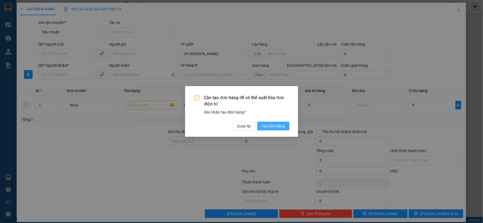
click at [274, 127] on span "Tạo đơn hàng" at bounding box center [273, 126] width 23 height 6
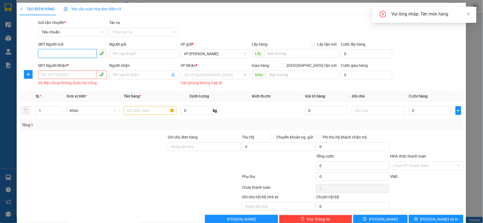
click at [70, 52] on input "SĐT Người Gửi" at bounding box center [67, 53] width 58 height 9
type input "0705595559"
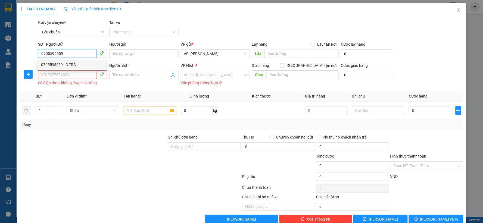
drag, startPoint x: 67, startPoint y: 64, endPoint x: 64, endPoint y: 76, distance: 12.5
click at [67, 66] on div "0705595559 - C TRÀ" at bounding box center [72, 65] width 62 height 6
type input "C TRÀ"
type input "0705595559"
click at [64, 72] on input "SĐT Người Nhận *" at bounding box center [67, 74] width 58 height 9
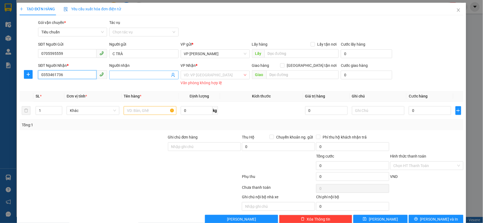
type input "0353461736"
click at [123, 75] on input "Người nhận" at bounding box center [140, 75] width 57 height 6
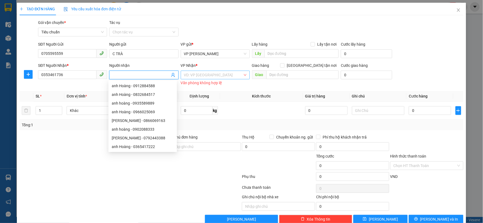
click at [227, 71] on input "search" at bounding box center [213, 75] width 59 height 8
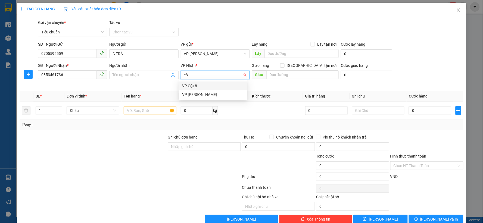
type input "cổ"
drag, startPoint x: 231, startPoint y: 84, endPoint x: 266, endPoint y: 78, distance: 35.5
click at [231, 84] on div "VP [PERSON_NAME]" at bounding box center [213, 86] width 62 height 6
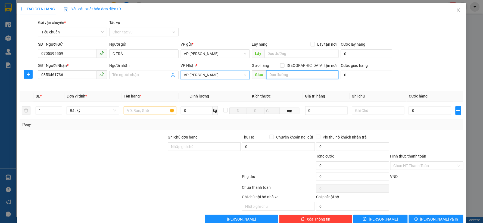
click at [278, 73] on input "text" at bounding box center [302, 74] width 73 height 9
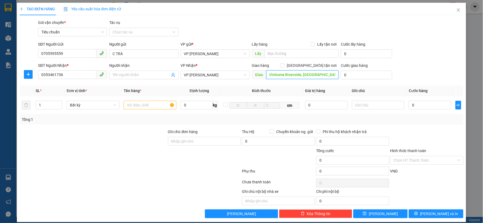
scroll to position [0, 27]
type input "Hoa Lan 1-19 Vinhome Riverside, Phúc Lợi, Long Biên"
click at [284, 66] on input "[GEOGRAPHIC_DATA] tận nơi" at bounding box center [282, 65] width 4 height 4
checkbox input "true"
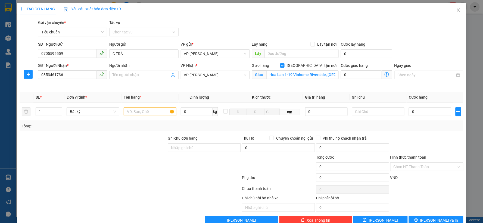
click at [384, 74] on icon "dollar-circle" at bounding box center [386, 74] width 4 height 4
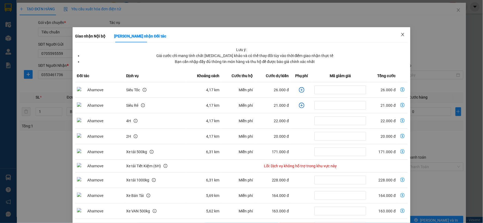
click at [404, 34] on span "Close" at bounding box center [402, 34] width 15 height 15
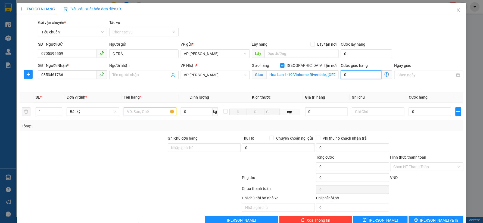
click at [361, 77] on input "0" at bounding box center [361, 74] width 41 height 9
type input "4"
type input "40"
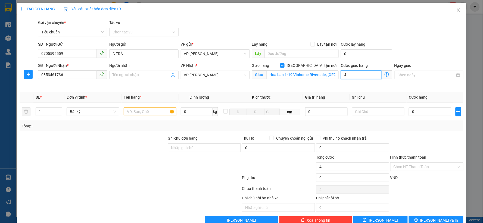
type input "40"
type input "40.000"
click at [143, 110] on input "text" at bounding box center [150, 111] width 53 height 9
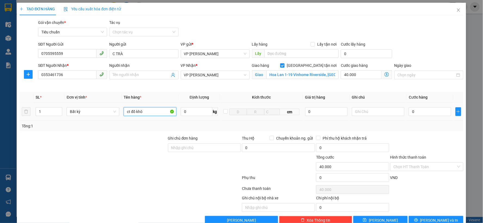
type input "ct đồ khô"
click at [420, 115] on input "0" at bounding box center [430, 111] width 42 height 9
type input "05"
type input "40.005"
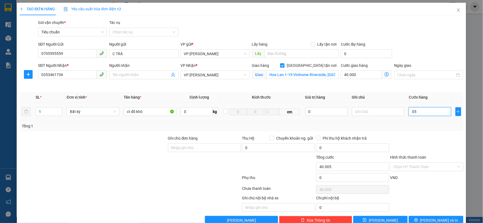
type input "050"
type input "40.050"
type input "50.000"
type input "90.000"
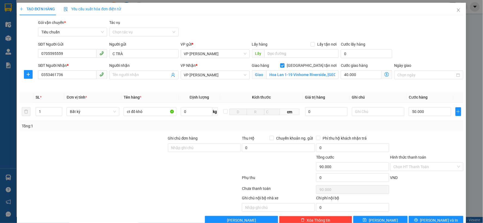
click at [423, 130] on div "Tổng: 1" at bounding box center [242, 126] width 444 height 10
click at [414, 164] on input "Hình thức thanh toán" at bounding box center [424, 167] width 63 height 8
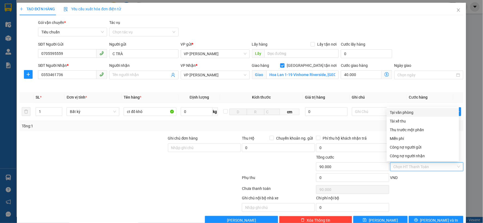
click at [415, 113] on div "Tại văn phòng" at bounding box center [423, 112] width 66 height 6
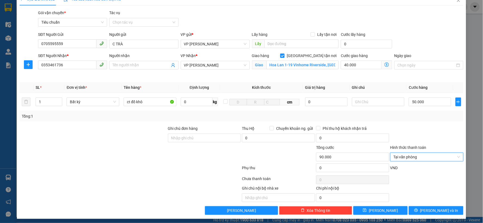
scroll to position [12, 0]
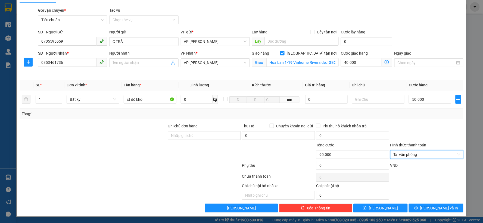
type input "90.000"
click at [449, 132] on div at bounding box center [427, 132] width 74 height 19
click at [446, 209] on button "[PERSON_NAME] và In" at bounding box center [436, 208] width 55 height 9
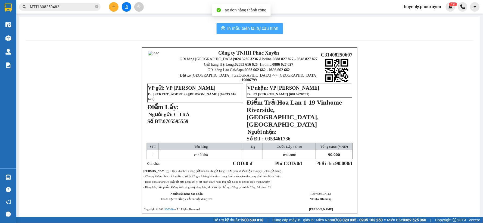
click at [268, 32] on span "In mẫu biên lai tự cấu hình" at bounding box center [252, 28] width 51 height 7
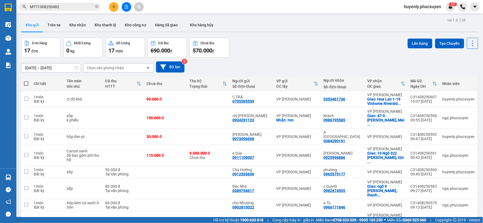
click at [23, 77] on th at bounding box center [26, 84] width 10 height 14
click at [28, 82] on span at bounding box center [26, 84] width 4 height 4
click at [26, 81] on input "checkbox" at bounding box center [26, 81] width 0 height 0
checkbox input "true"
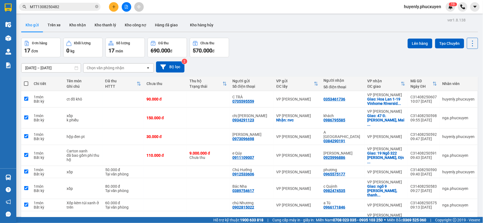
checkbox input "true"
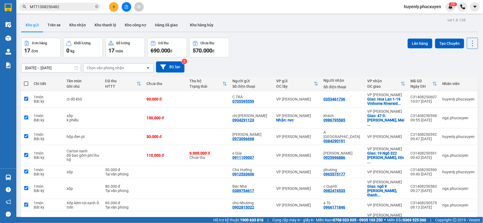
checkbox input "true"
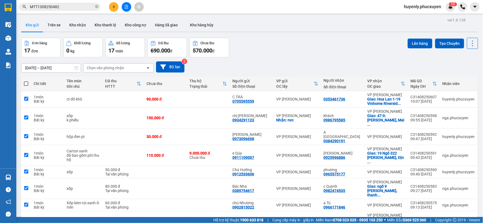
checkbox input "true"
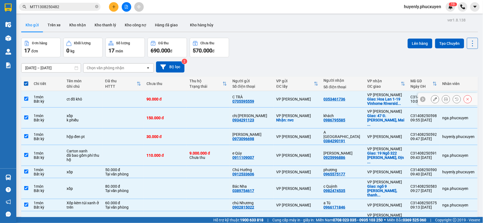
click at [66, 91] on td "ct đồ khô" at bounding box center [83, 99] width 39 height 17
checkbox input "false"
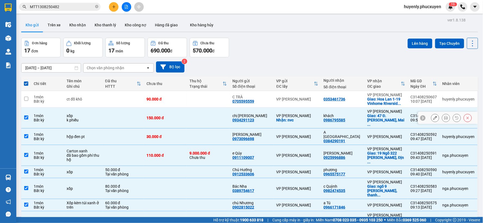
click at [69, 114] on div "xốp" at bounding box center [83, 116] width 33 height 4
checkbox input "false"
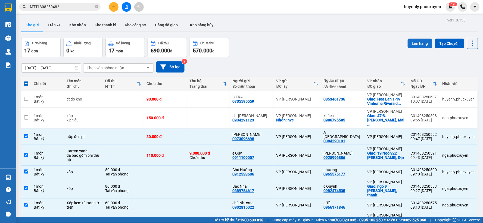
click at [412, 43] on button "Lên hàng" at bounding box center [420, 44] width 25 height 10
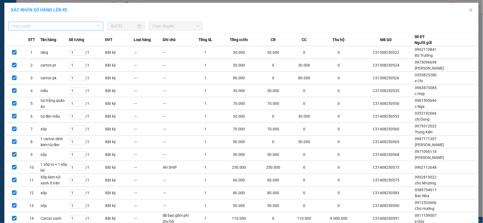
click at [85, 29] on span "Chọn tuyến" at bounding box center [56, 26] width 88 height 8
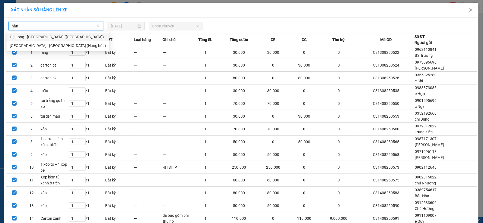
type input "hàng"
click at [71, 34] on div "Hạ Long - [GEOGRAPHIC_DATA] ([GEOGRAPHIC_DATA])" at bounding box center [58, 37] width 96 height 6
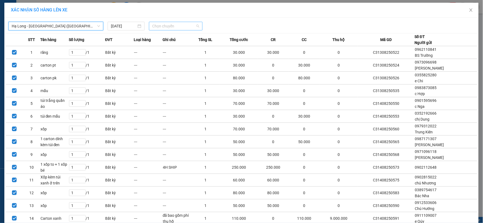
click at [172, 24] on span "Chọn chuyến" at bounding box center [175, 26] width 47 height 8
click at [174, 46] on div "10:00" at bounding box center [171, 46] width 42 height 6
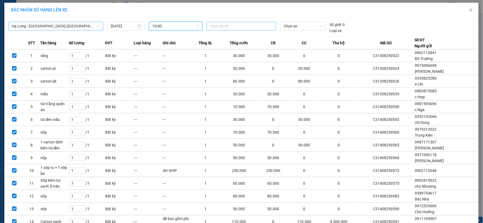
click at [212, 26] on div at bounding box center [241, 26] width 67 height 7
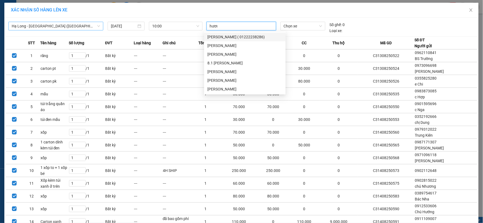
type input "hương"
click at [240, 83] on div "[PERSON_NAME]" at bounding box center [244, 80] width 75 height 6
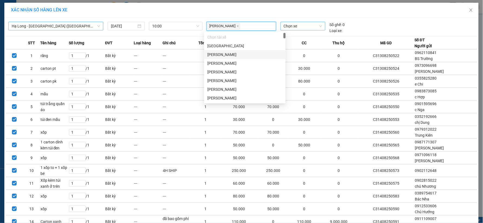
click at [300, 28] on span "Chọn xe" at bounding box center [303, 26] width 38 height 8
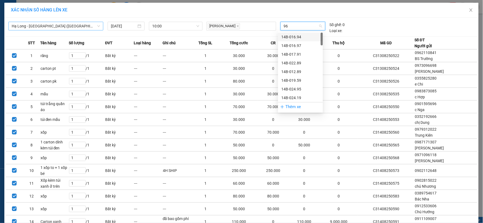
type input "960"
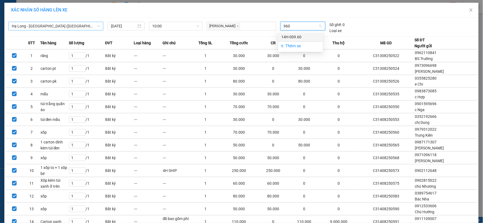
click at [291, 35] on div "14H-009.60" at bounding box center [300, 37] width 38 height 6
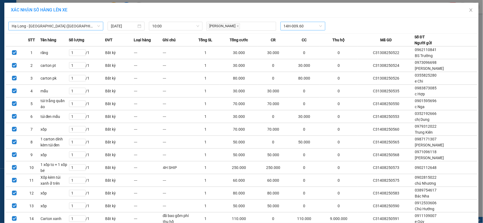
drag, startPoint x: 267, startPoint y: 208, endPoint x: 261, endPoint y: 203, distance: 7.7
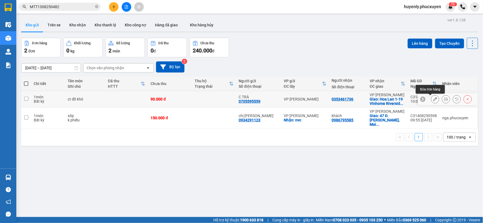
click at [433, 98] on icon at bounding box center [435, 99] width 4 height 4
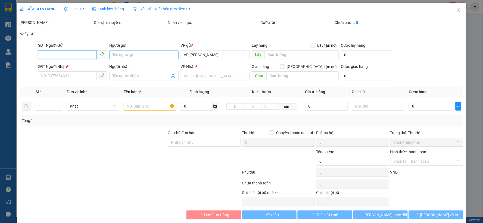
type input "0705595559"
type input "C TRÀ"
type input "0353461736"
checkbox input "true"
type input "Hoa Lan 1-19 Vinhome Riverside, Phúc Lợi, Long Biên"
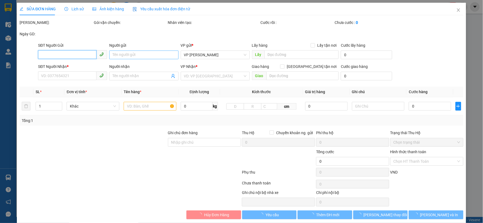
type input "90.000"
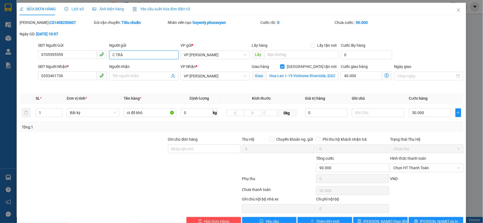
click at [145, 58] on input "C TRÀ" at bounding box center [143, 55] width 69 height 9
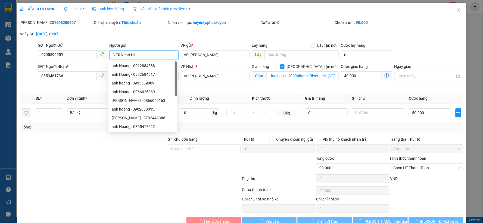
type input "C TRÀ chợ HL3"
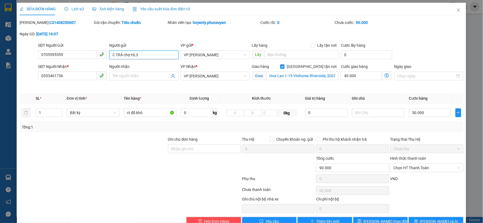
click at [120, 55] on input "C TRÀ chợ HL3" at bounding box center [143, 55] width 69 height 9
click at [374, 217] on button "[PERSON_NAME] thay đổi" at bounding box center [380, 221] width 55 height 9
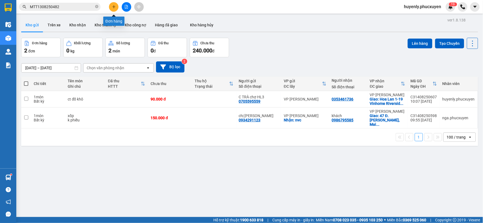
click at [116, 6] on button at bounding box center [114, 7] width 10 height 10
